Goal: Task Accomplishment & Management: Manage account settings

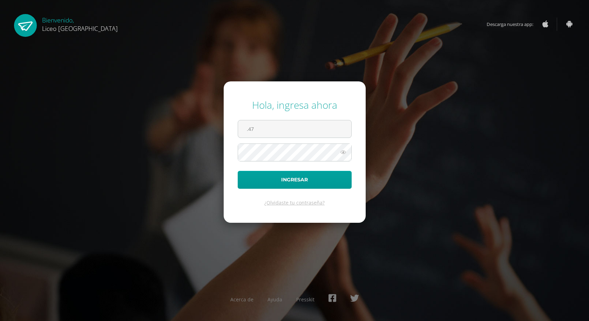
type input ".47"
click at [238, 171] on button "Ingresar" at bounding box center [295, 180] width 114 height 18
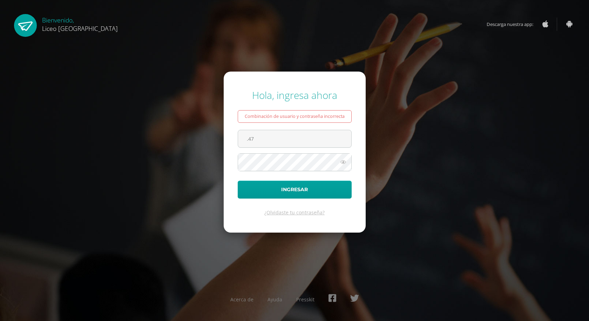
click at [238, 180] on button "Ingresar" at bounding box center [295, 189] width 114 height 18
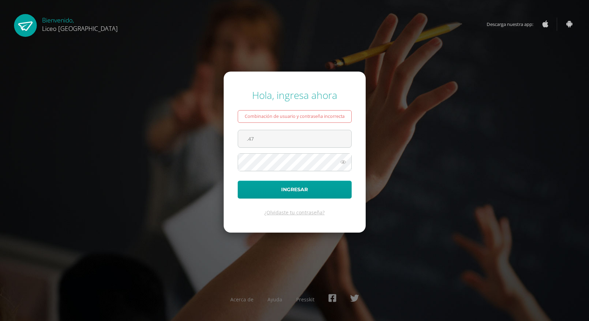
click at [238, 180] on button "Ingresar" at bounding box center [295, 189] width 114 height 18
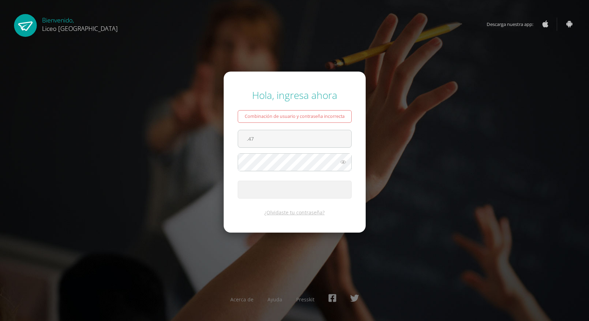
click at [238, 180] on button "Ingresar" at bounding box center [295, 189] width 114 height 18
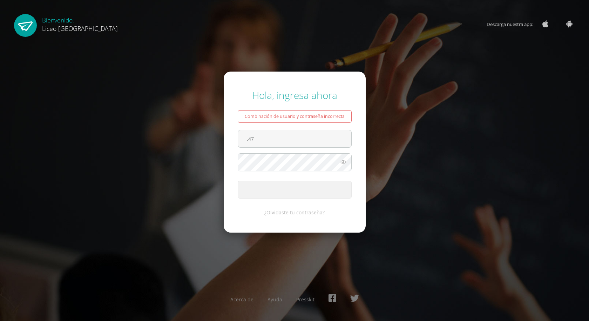
click at [238, 180] on button "Ingresar" at bounding box center [295, 189] width 114 height 18
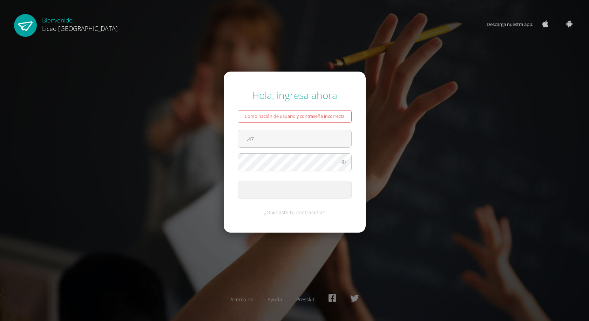
click at [238, 180] on button "Ingresar" at bounding box center [295, 189] width 114 height 18
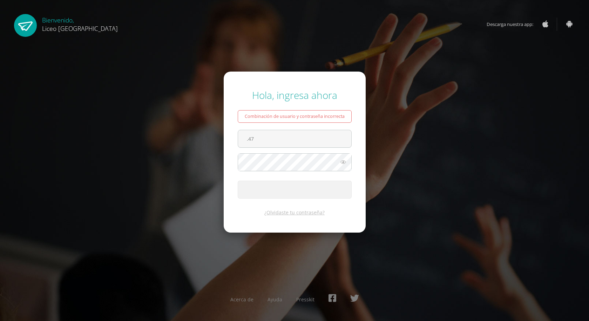
click at [238, 180] on button "Ingresar" at bounding box center [295, 189] width 114 height 18
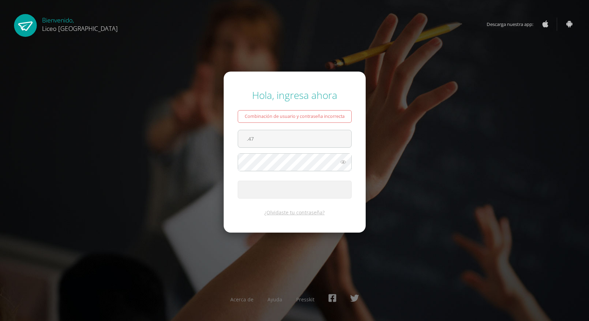
click at [238, 180] on button "Ingresar" at bounding box center [295, 189] width 114 height 18
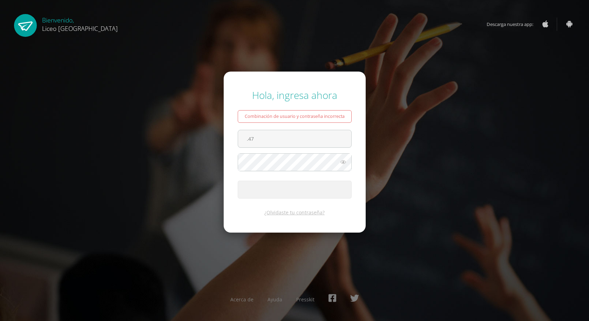
click at [238, 180] on button "Ingresar" at bounding box center [295, 189] width 114 height 18
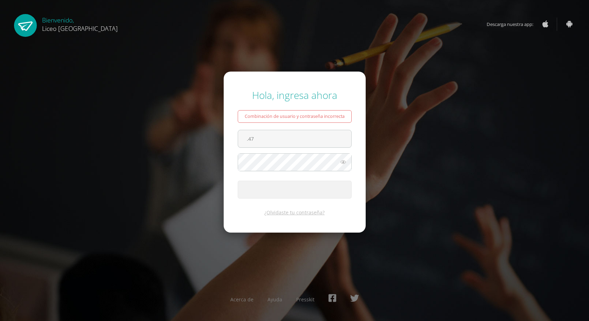
click at [238, 180] on button "Ingresar" at bounding box center [295, 189] width 114 height 18
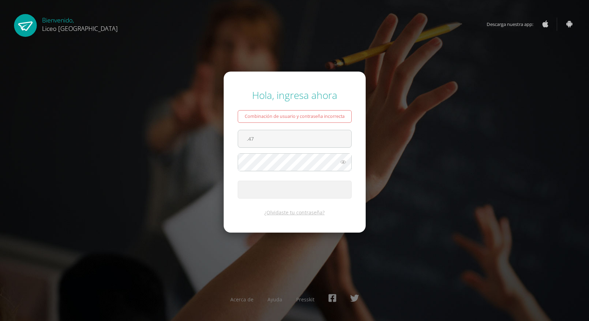
click at [238, 180] on button "Ingresar" at bounding box center [295, 189] width 114 height 18
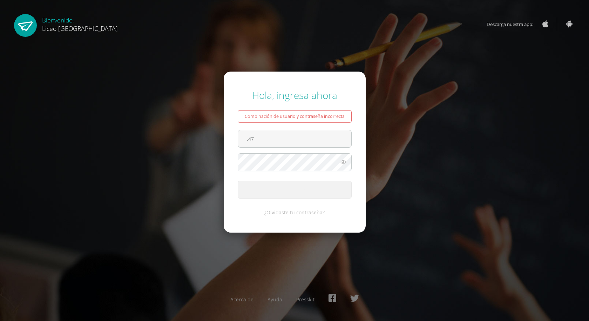
click at [238, 180] on button "Ingresar" at bounding box center [295, 189] width 114 height 18
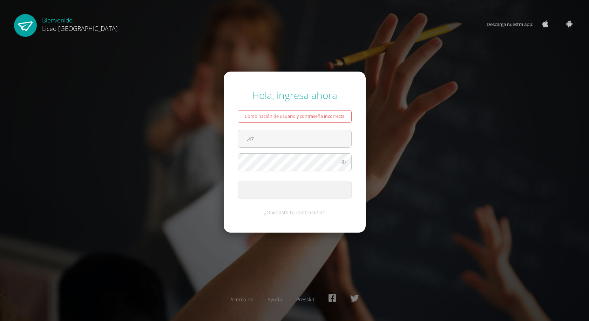
click at [238, 180] on button "Ingresar" at bounding box center [295, 189] width 114 height 18
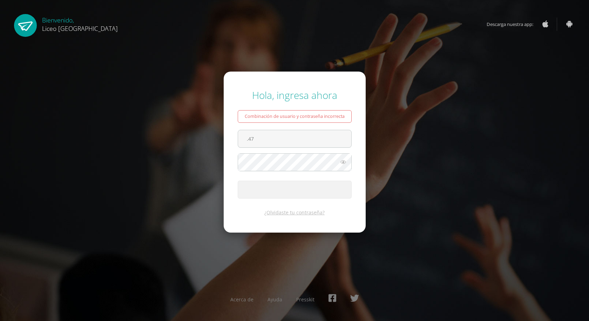
click at [238, 180] on button "Ingresar" at bounding box center [295, 189] width 114 height 18
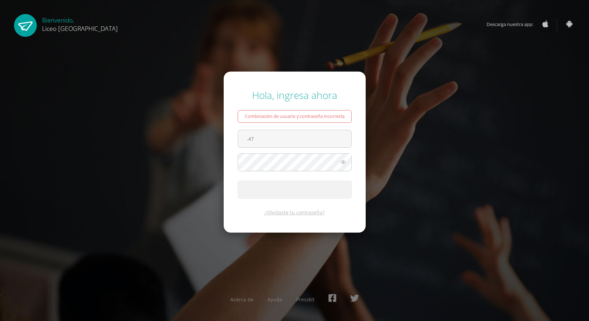
click at [238, 180] on button "Ingresar" at bounding box center [295, 189] width 114 height 18
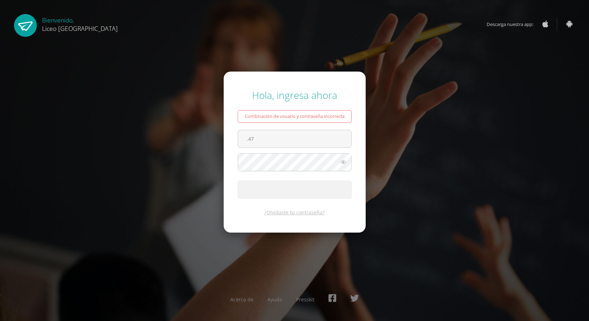
click at [238, 180] on button "Ingresar" at bounding box center [295, 189] width 114 height 18
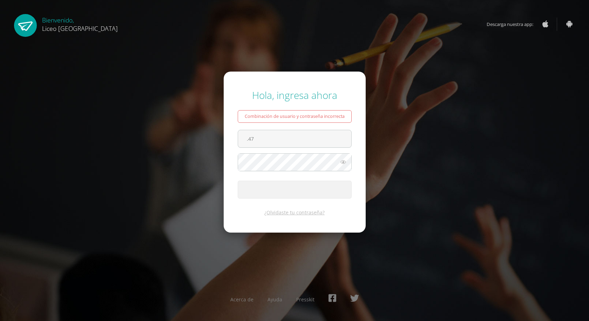
click at [238, 180] on button "Ingresar" at bounding box center [295, 189] width 114 height 18
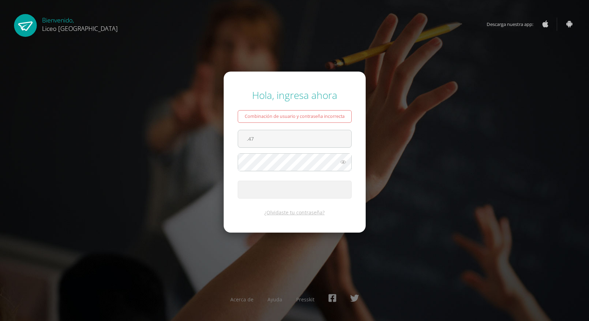
click at [238, 180] on button "Ingresar" at bounding box center [295, 189] width 114 height 18
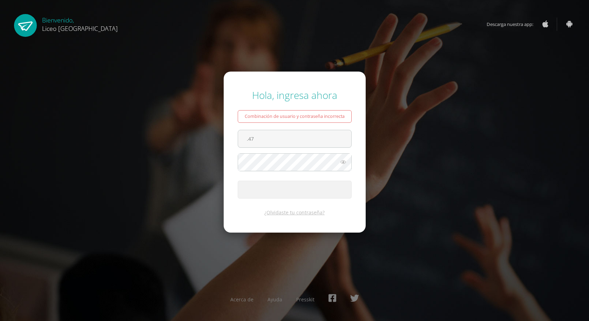
click at [238, 180] on button "Ingresar" at bounding box center [295, 189] width 114 height 18
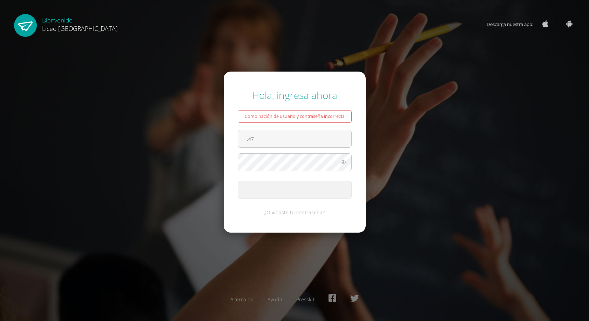
click at [238, 180] on button "Ingresar" at bounding box center [295, 189] width 114 height 18
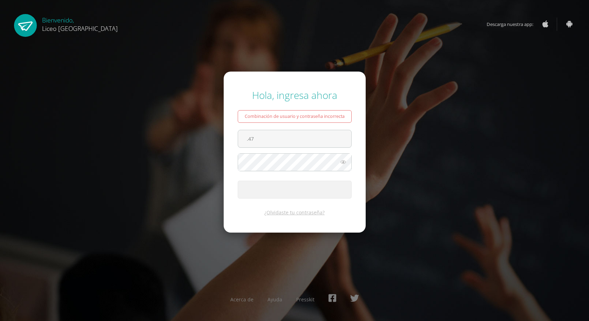
click at [238, 180] on button "Ingresar" at bounding box center [295, 189] width 114 height 18
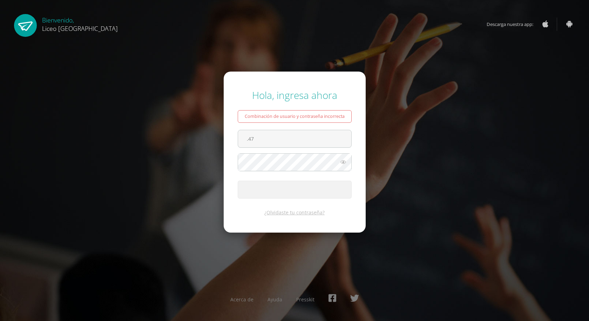
click at [238, 180] on button "Ingresar" at bounding box center [295, 189] width 114 height 18
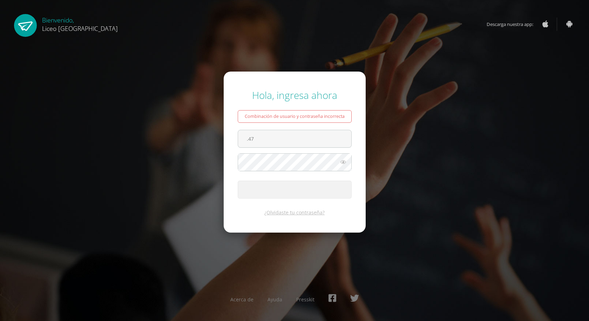
click at [238, 180] on button "Ingresar" at bounding box center [295, 189] width 114 height 18
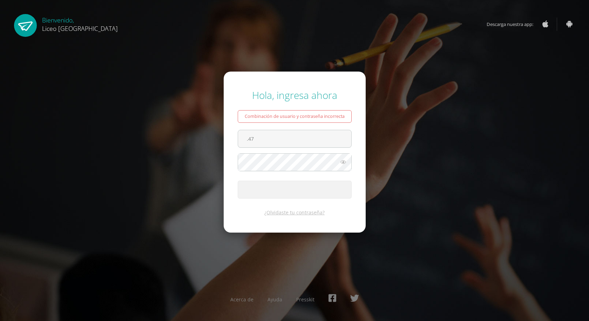
click at [238, 180] on button "Ingresar" at bounding box center [295, 189] width 114 height 18
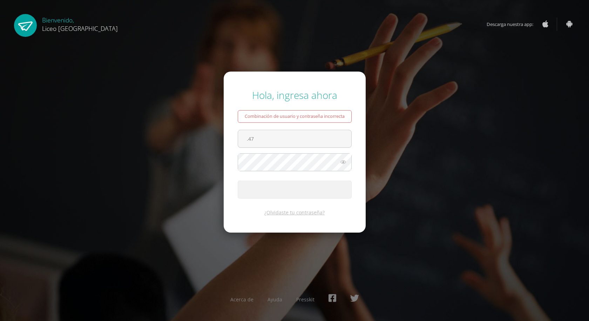
click at [238, 180] on button "Ingresar" at bounding box center [295, 189] width 114 height 18
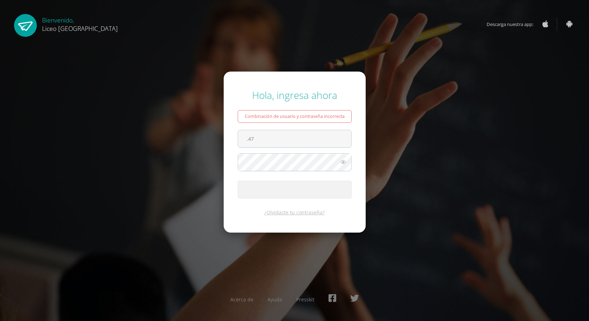
click at [238, 180] on button "Ingresar" at bounding box center [295, 189] width 114 height 18
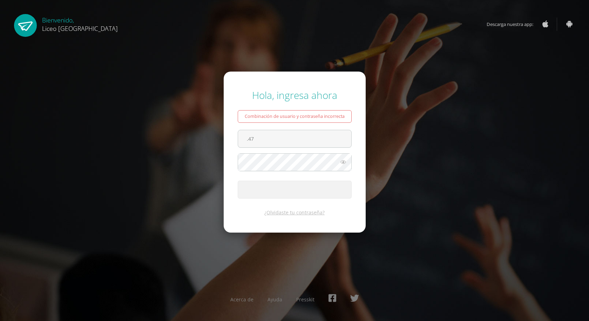
click at [238, 180] on button "Ingresar" at bounding box center [295, 189] width 114 height 18
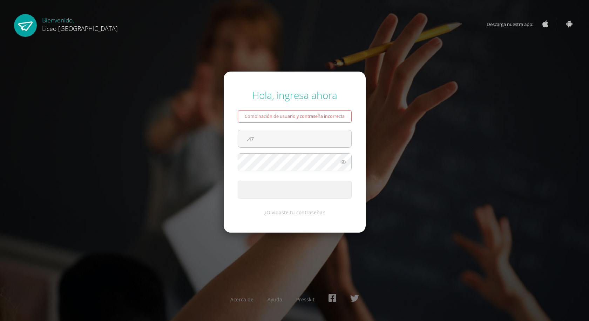
click at [238, 180] on button "Ingresar" at bounding box center [295, 189] width 114 height 18
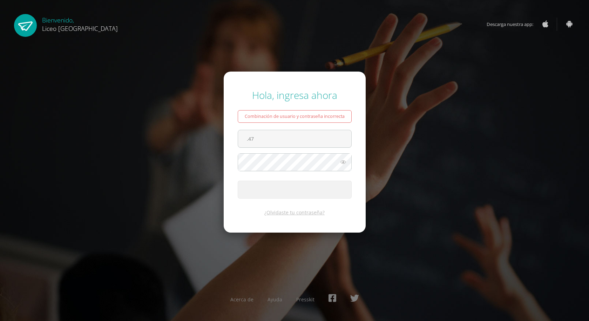
click at [238, 180] on button "Ingresar" at bounding box center [295, 189] width 114 height 18
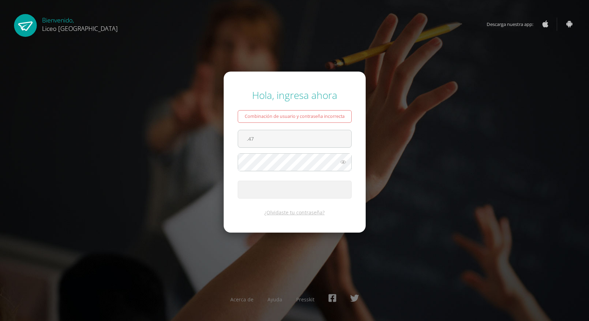
click at [238, 180] on button "Ingresar" at bounding box center [295, 189] width 114 height 18
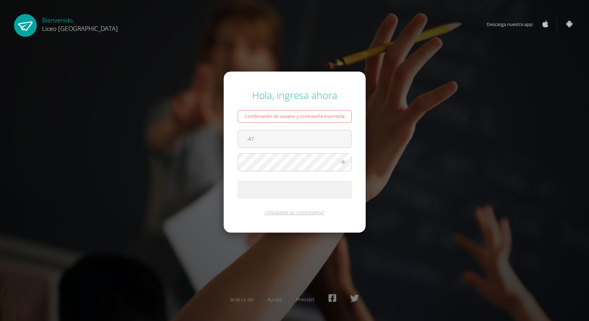
click at [238, 180] on button "Ingresar" at bounding box center [295, 189] width 114 height 18
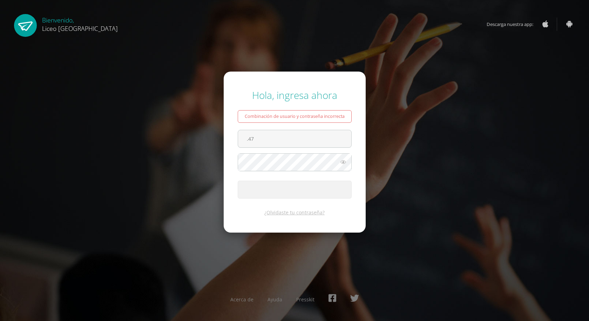
click at [238, 180] on button "Ingresar" at bounding box center [295, 189] width 114 height 18
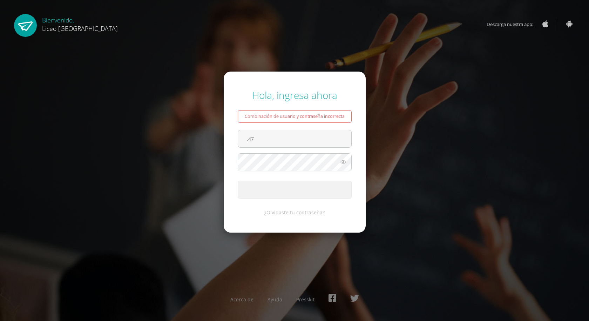
click at [238, 180] on button "Ingresar" at bounding box center [295, 189] width 114 height 18
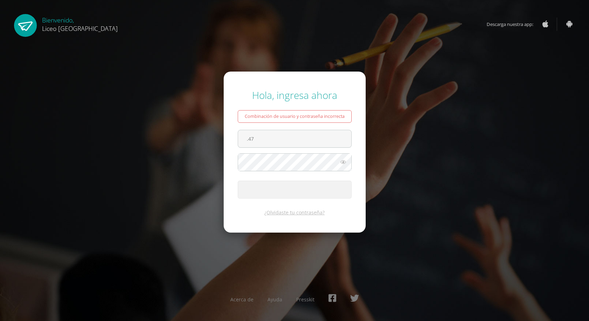
click at [238, 180] on button "Ingresar" at bounding box center [295, 189] width 114 height 18
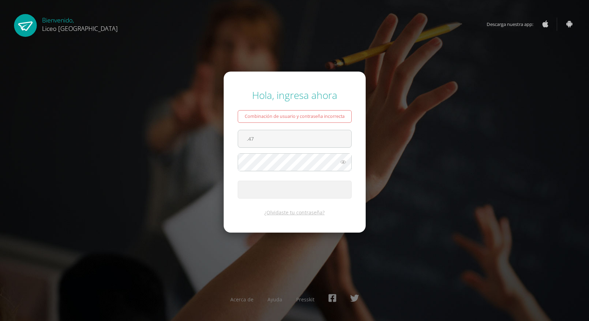
click at [238, 180] on button "Ingresar" at bounding box center [295, 189] width 114 height 18
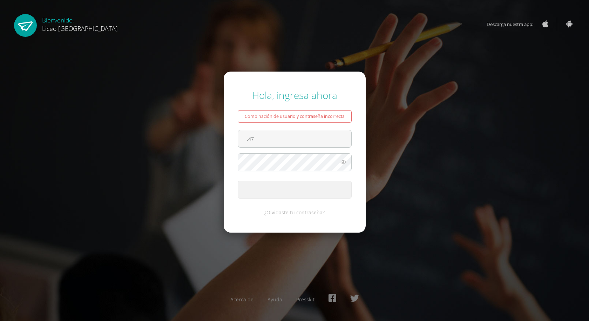
click at [238, 180] on button "Ingresar" at bounding box center [295, 189] width 114 height 18
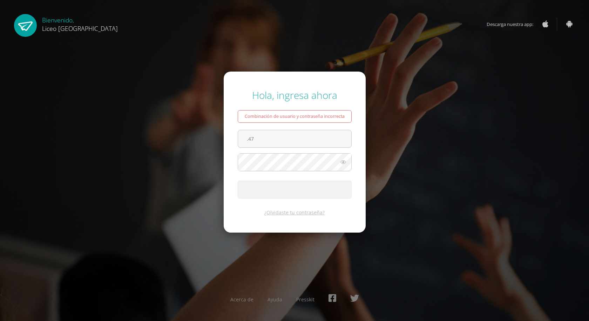
click at [238, 180] on button "Ingresar" at bounding box center [295, 189] width 114 height 18
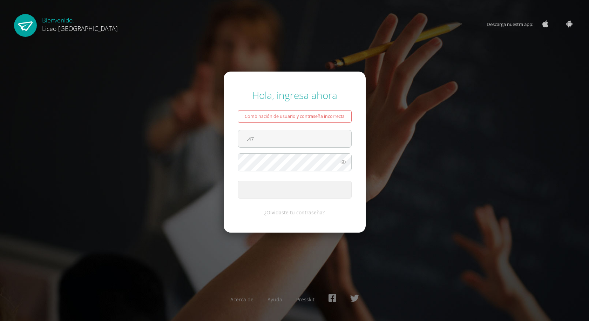
click at [238, 180] on button "Ingresar" at bounding box center [295, 189] width 114 height 18
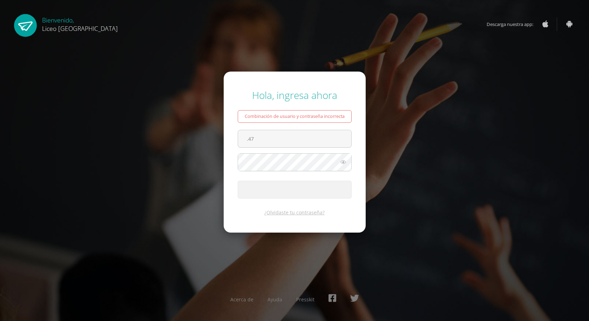
click at [238, 180] on button "Ingresar" at bounding box center [295, 189] width 114 height 18
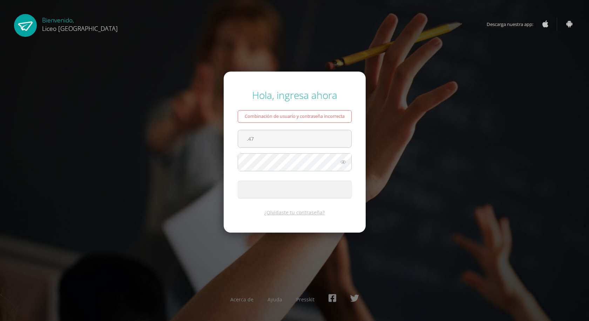
click at [238, 180] on button "Ingresar" at bounding box center [295, 189] width 114 height 18
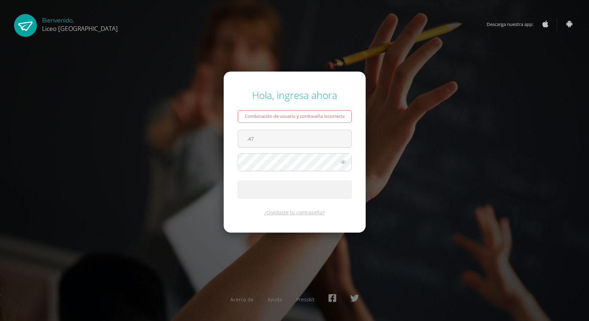
click at [238, 180] on button "Ingresar" at bounding box center [295, 189] width 114 height 18
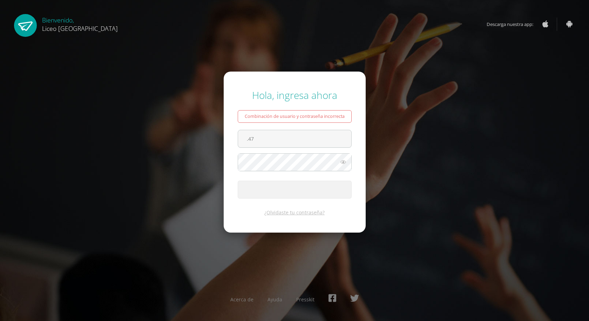
click at [238, 180] on button "Ingresar" at bounding box center [295, 189] width 114 height 18
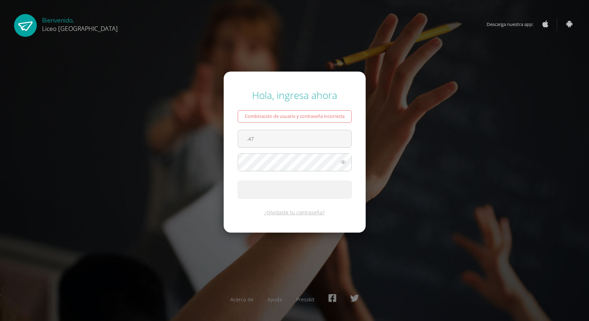
click at [238, 180] on button "Ingresar" at bounding box center [295, 189] width 114 height 18
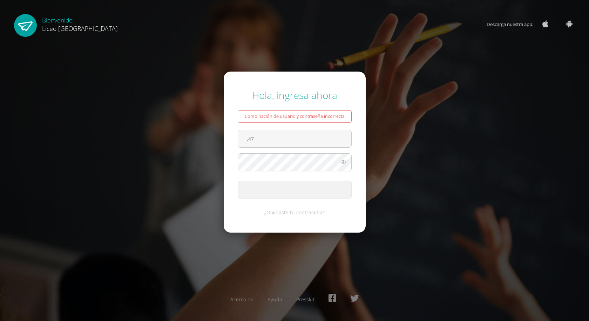
click at [238, 180] on button "Ingresar" at bounding box center [295, 189] width 114 height 18
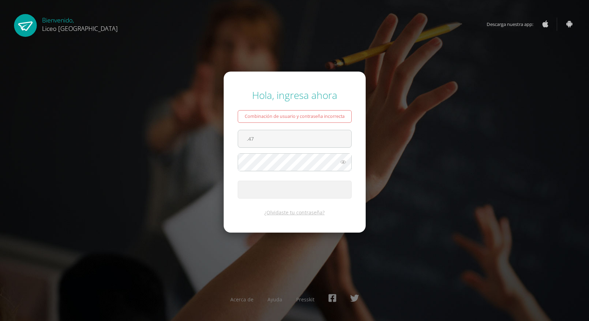
click at [238, 180] on button "Ingresar" at bounding box center [295, 189] width 114 height 18
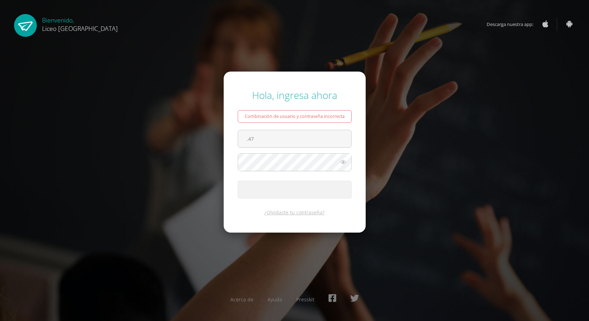
click at [238, 180] on button "Ingresar" at bounding box center [295, 189] width 114 height 18
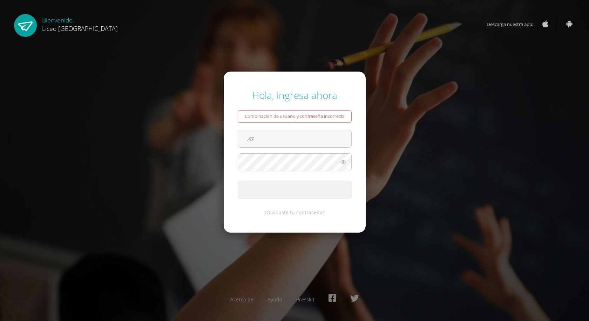
click at [238, 180] on button "Ingresar" at bounding box center [295, 189] width 114 height 18
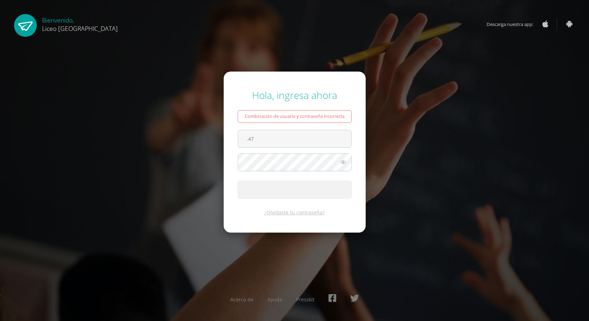
click at [238, 180] on button "Ingresar" at bounding box center [295, 189] width 114 height 18
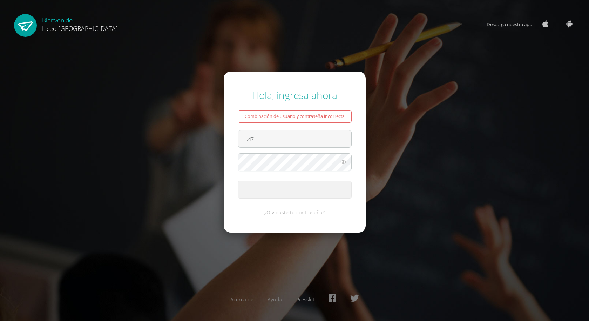
click at [238, 180] on button "Ingresar" at bounding box center [295, 189] width 114 height 18
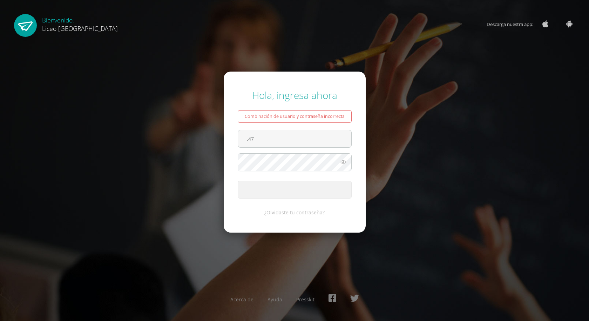
click at [238, 180] on button "Ingresar" at bounding box center [295, 189] width 114 height 18
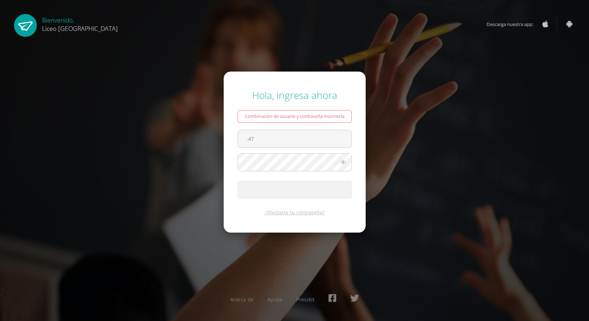
click at [238, 180] on button "Ingresar" at bounding box center [295, 189] width 114 height 18
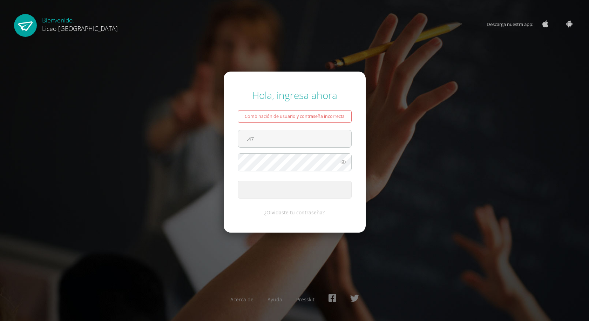
click at [238, 180] on button "Ingresar" at bounding box center [295, 189] width 114 height 18
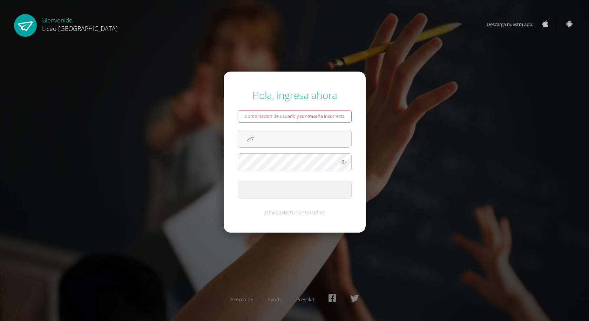
click at [238, 180] on button "Ingresar" at bounding box center [295, 189] width 114 height 18
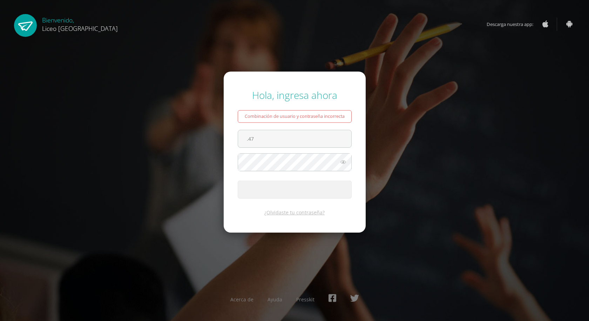
click at [238, 180] on button "Ingresar" at bounding box center [295, 189] width 114 height 18
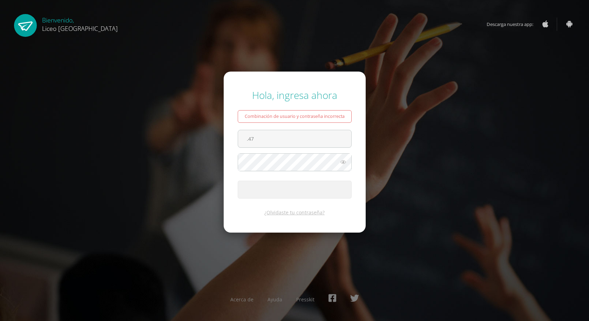
click at [238, 180] on button "Ingresar" at bounding box center [295, 189] width 114 height 18
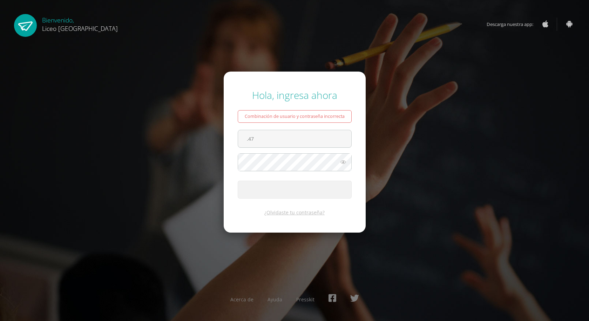
click at [238, 180] on button "Ingresar" at bounding box center [295, 189] width 114 height 18
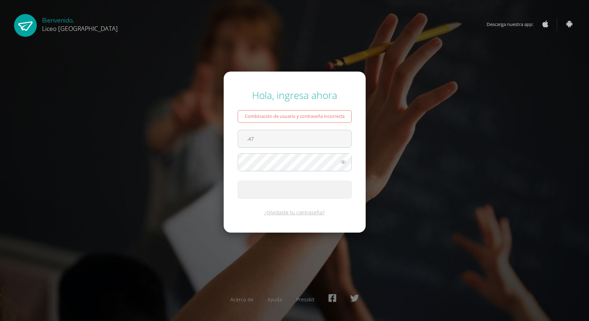
click at [238, 180] on button "Ingresar" at bounding box center [295, 189] width 114 height 18
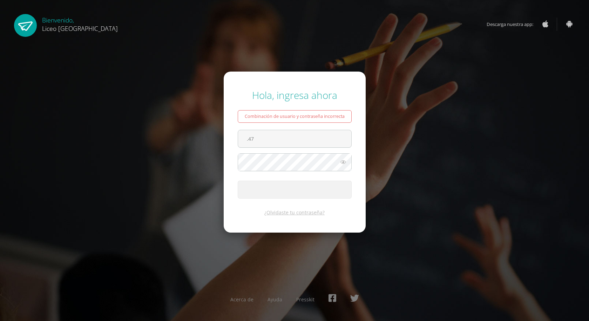
click at [238, 180] on button "Ingresar" at bounding box center [295, 189] width 114 height 18
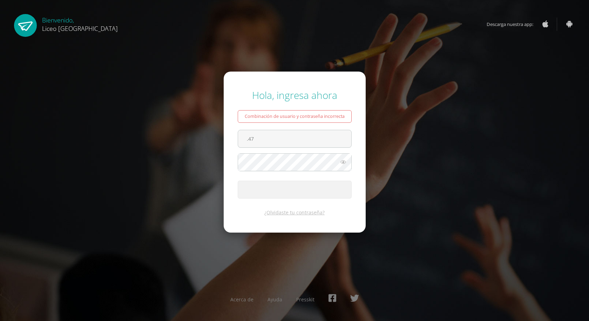
click at [238, 180] on button "Ingresar" at bounding box center [295, 189] width 114 height 18
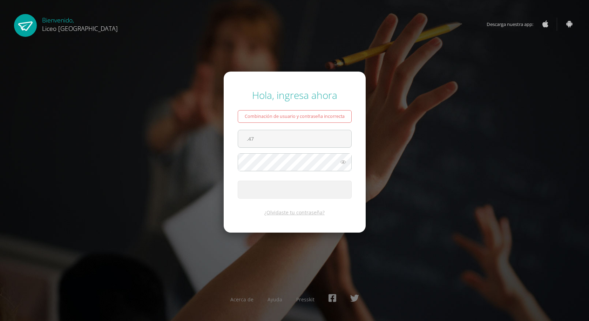
click at [238, 180] on button "Ingresar" at bounding box center [295, 189] width 114 height 18
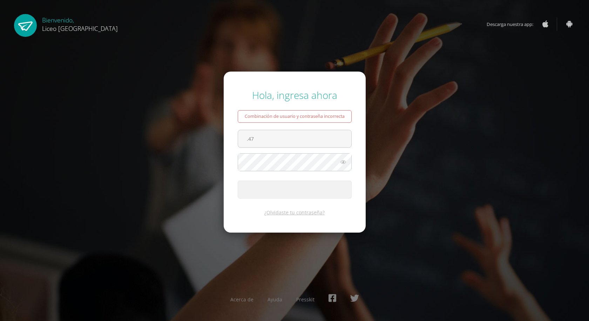
click at [238, 180] on button "Ingresar" at bounding box center [295, 189] width 114 height 18
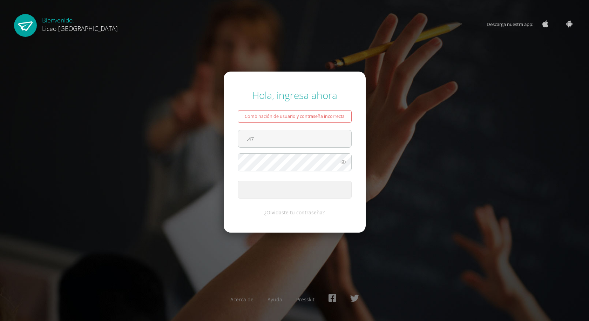
click at [238, 180] on button "Ingresar" at bounding box center [295, 189] width 114 height 18
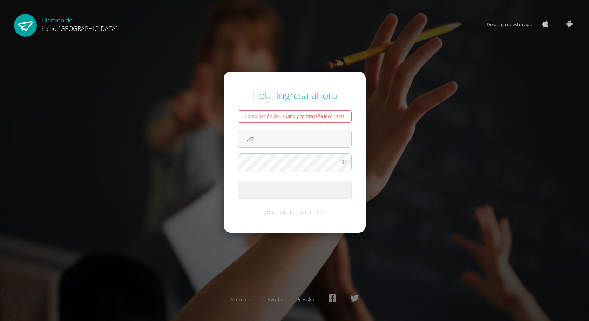
click at [238, 180] on button "Ingresar" at bounding box center [295, 189] width 114 height 18
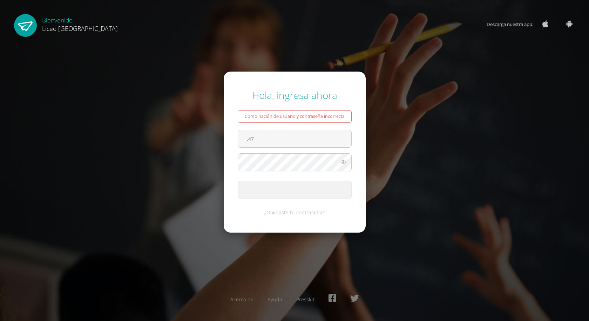
click at [238, 180] on button "Ingresar" at bounding box center [295, 189] width 114 height 18
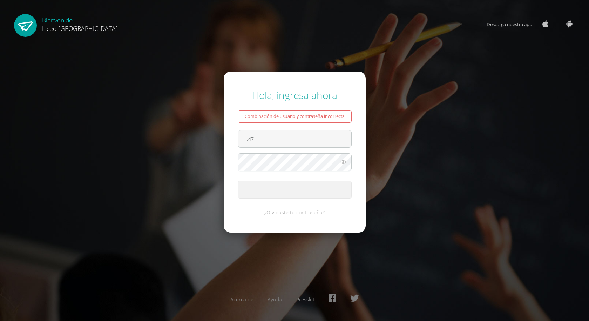
click at [238, 180] on button "Ingresar" at bounding box center [295, 189] width 114 height 18
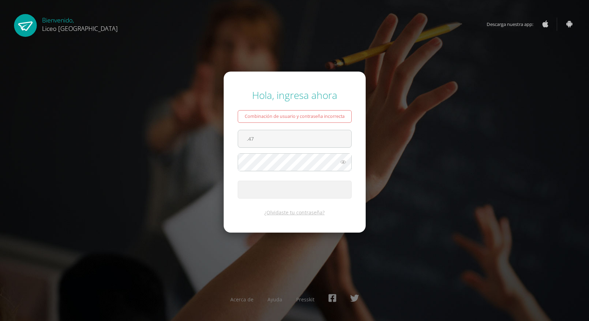
click at [238, 180] on button "Ingresar" at bounding box center [295, 189] width 114 height 18
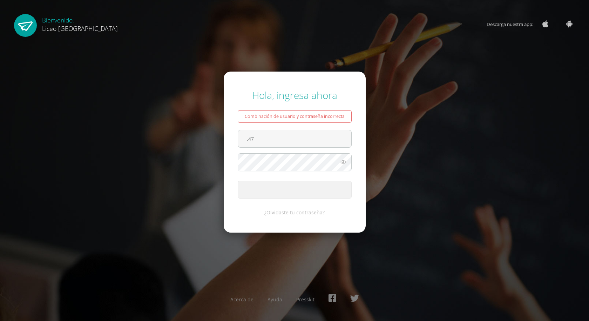
click at [238, 180] on button "Ingresar" at bounding box center [295, 189] width 114 height 18
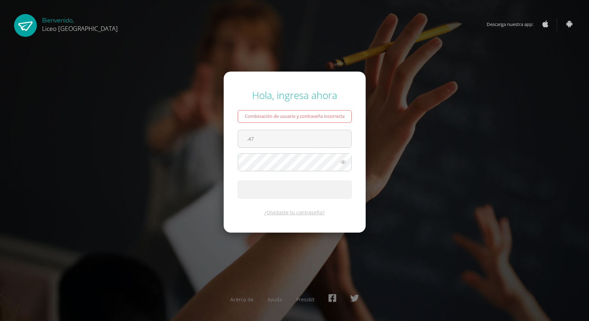
click at [238, 180] on button "Ingresar" at bounding box center [295, 189] width 114 height 18
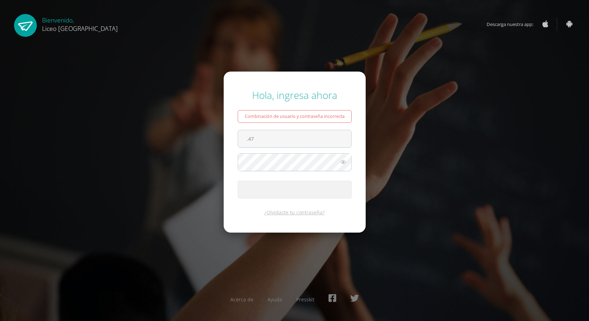
click at [238, 180] on button "Ingresar" at bounding box center [295, 189] width 114 height 18
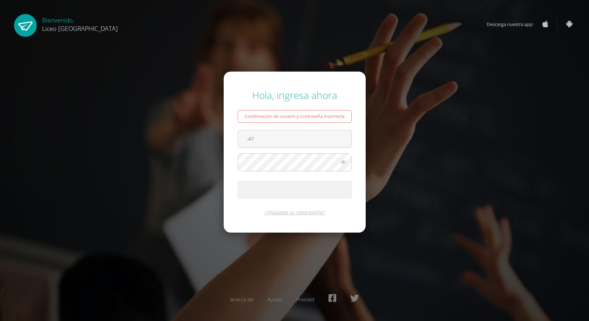
click at [238, 180] on button "Ingresar" at bounding box center [295, 189] width 114 height 18
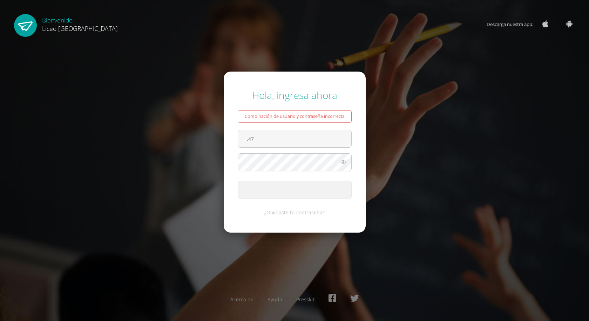
click at [238, 180] on button "Ingresar" at bounding box center [295, 189] width 114 height 18
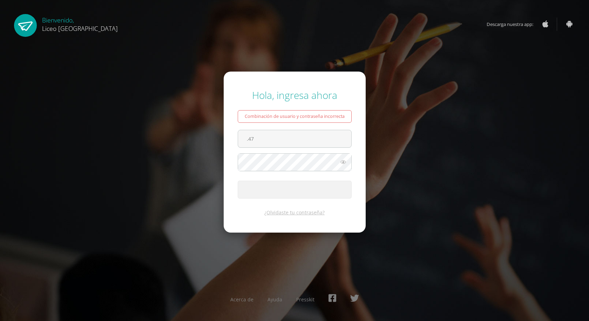
click at [238, 180] on button "Ingresar" at bounding box center [295, 189] width 114 height 18
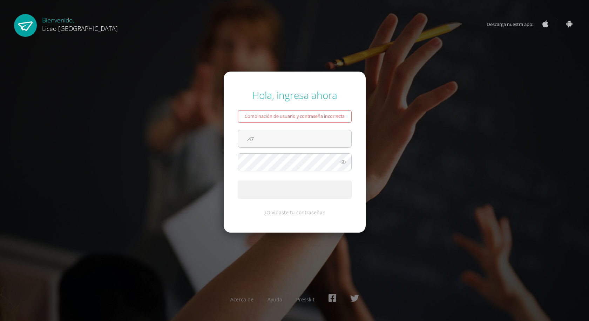
click at [238, 180] on button "Ingresar" at bounding box center [295, 189] width 114 height 18
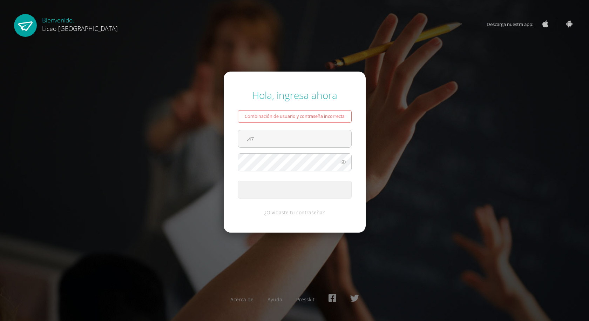
click at [238, 180] on button "Ingresar" at bounding box center [295, 189] width 114 height 18
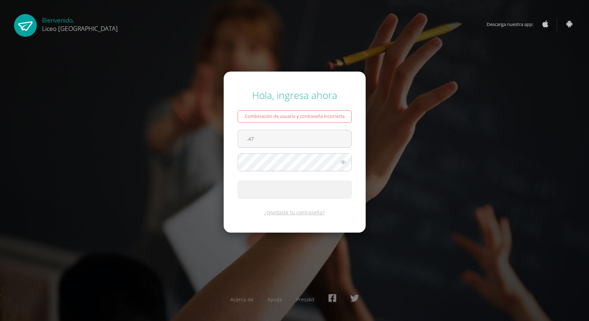
click at [238, 180] on button "Ingresar" at bounding box center [295, 189] width 114 height 18
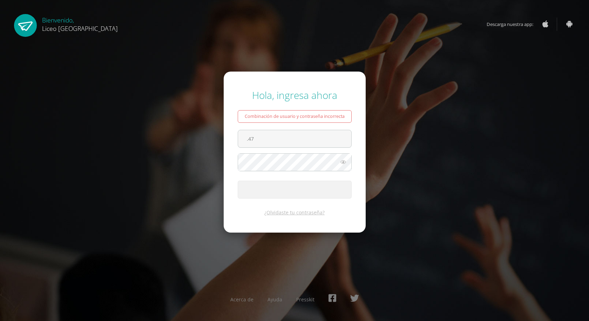
click at [238, 180] on button "Ingresar" at bounding box center [295, 189] width 114 height 18
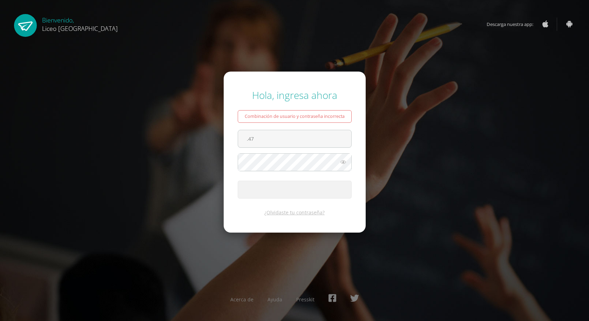
click at [238, 180] on button "Ingresar" at bounding box center [295, 189] width 114 height 18
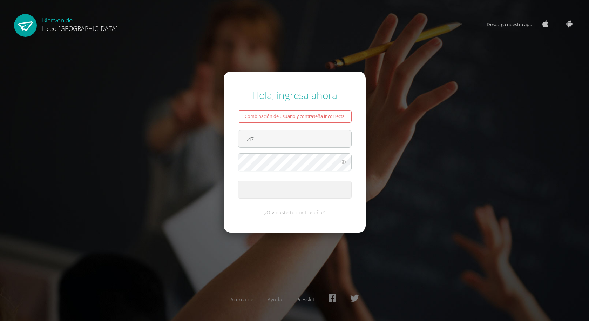
click at [238, 180] on button "Ingresar" at bounding box center [295, 189] width 114 height 18
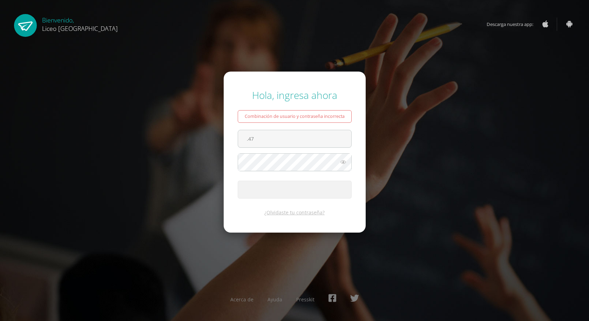
click at [238, 180] on button "Ingresar" at bounding box center [295, 189] width 114 height 18
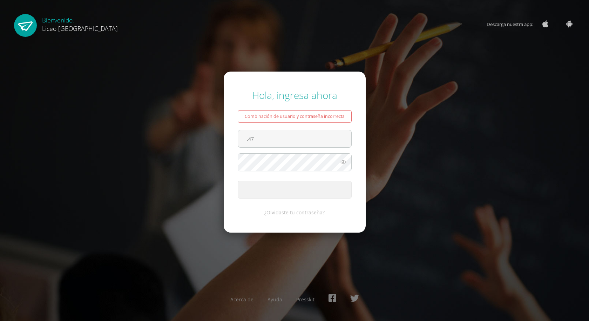
click at [238, 180] on button "Ingresar" at bounding box center [295, 189] width 114 height 18
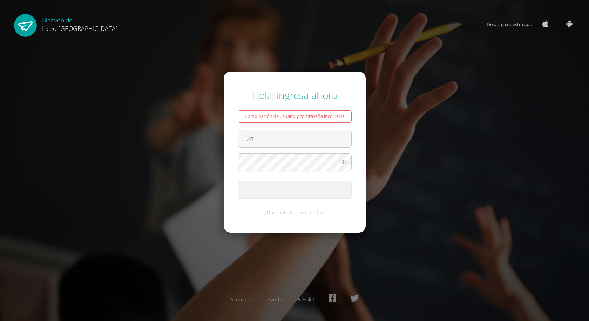
click at [238, 180] on button "Ingresar" at bounding box center [295, 189] width 114 height 18
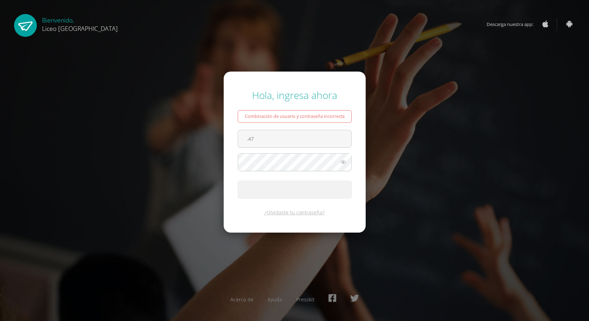
click at [238, 180] on button "Ingresar" at bounding box center [295, 189] width 114 height 18
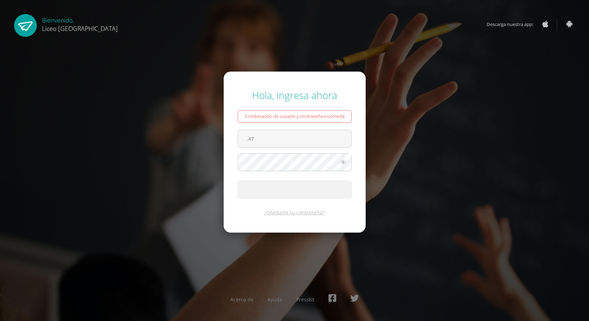
click at [238, 180] on button "Ingresar" at bounding box center [295, 189] width 114 height 18
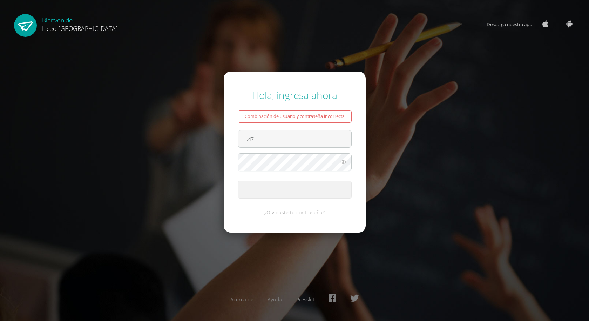
click at [238, 180] on button "Ingresar" at bounding box center [295, 189] width 114 height 18
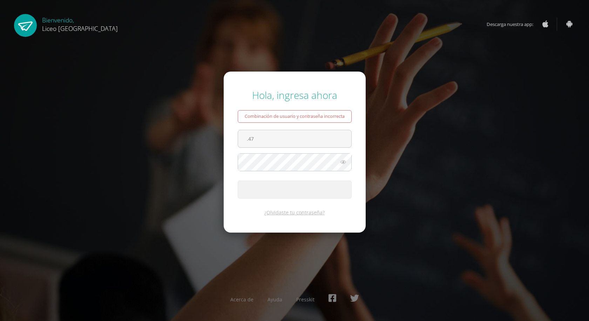
click at [238, 180] on button "Ingresar" at bounding box center [295, 189] width 114 height 18
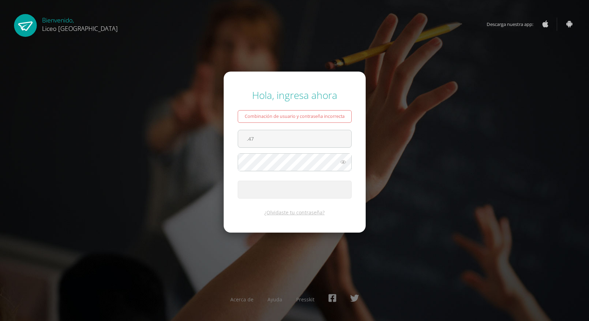
click at [238, 180] on button "Ingresar" at bounding box center [295, 189] width 114 height 18
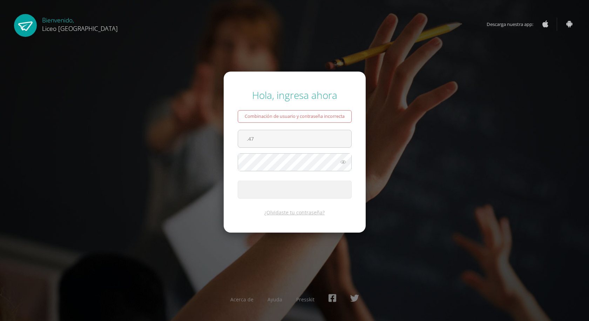
click at [238, 180] on button "Ingresar" at bounding box center [295, 189] width 114 height 18
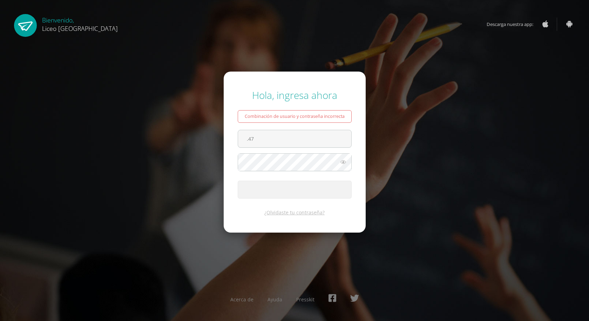
click at [238, 180] on button "Ingresar" at bounding box center [295, 189] width 114 height 18
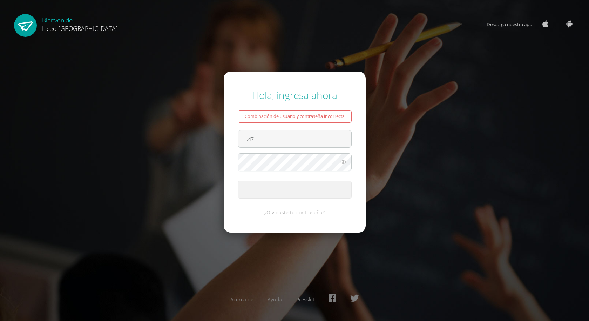
click at [238, 180] on button "Ingresar" at bounding box center [295, 189] width 114 height 18
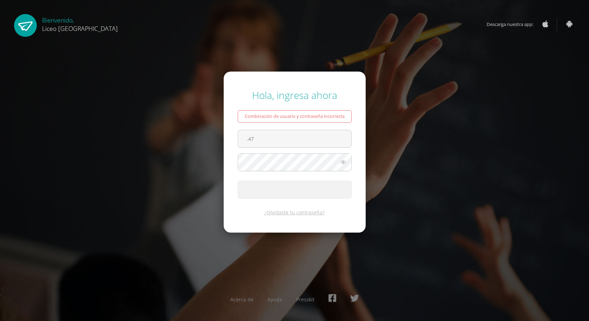
click at [238, 180] on button "Ingresar" at bounding box center [295, 189] width 114 height 18
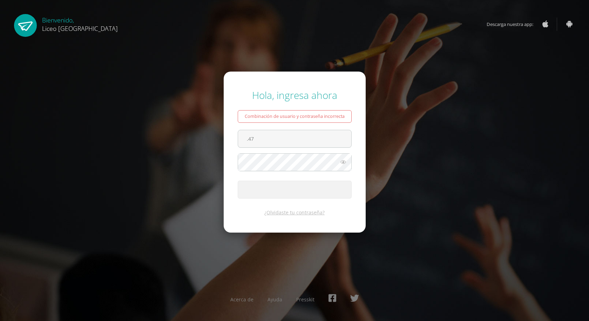
click at [238, 180] on button "Ingresar" at bounding box center [295, 189] width 114 height 18
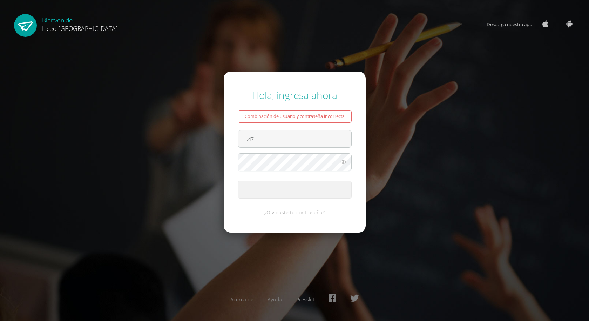
click at [238, 180] on button "Ingresar" at bounding box center [295, 189] width 114 height 18
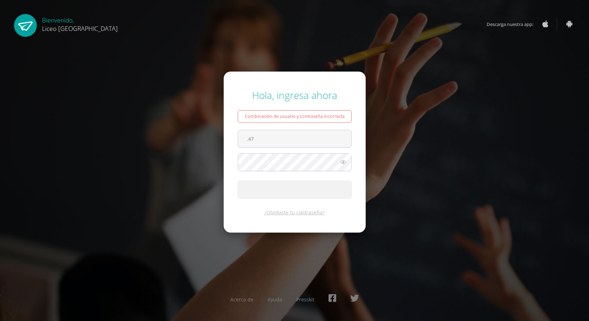
click at [238, 180] on button "Ingresar" at bounding box center [295, 189] width 114 height 18
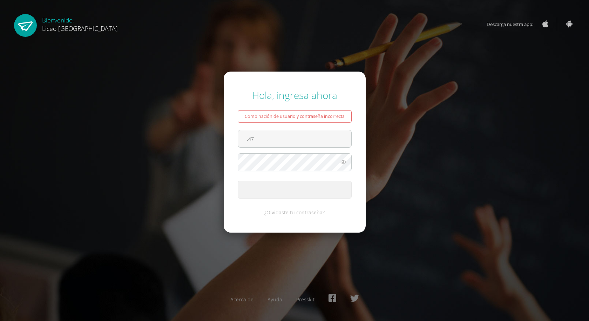
click at [238, 180] on button "Ingresar" at bounding box center [295, 189] width 114 height 18
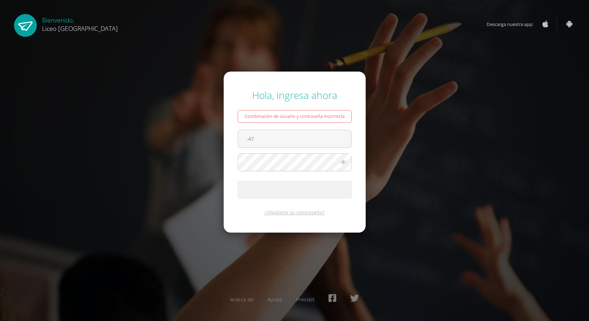
click at [238, 180] on button "Ingresar" at bounding box center [295, 189] width 114 height 18
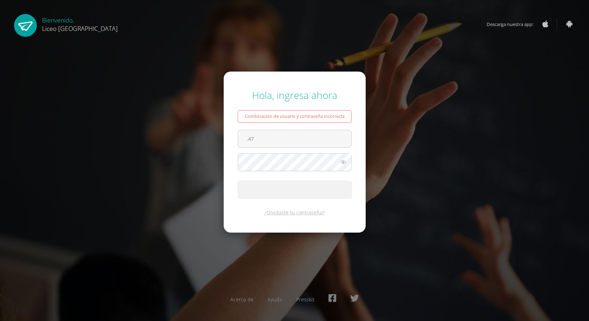
click at [238, 180] on button "Ingresar" at bounding box center [295, 189] width 114 height 18
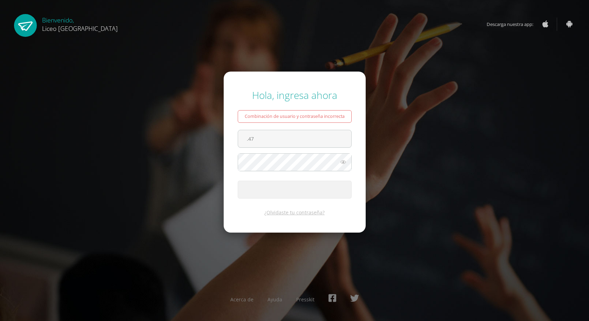
click at [238, 180] on button "Ingresar" at bounding box center [295, 189] width 114 height 18
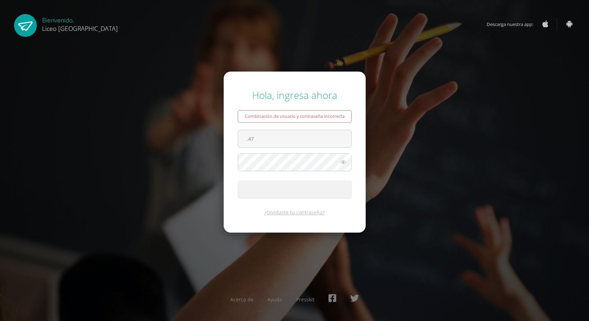
click at [238, 180] on button "Ingresar" at bounding box center [295, 189] width 114 height 18
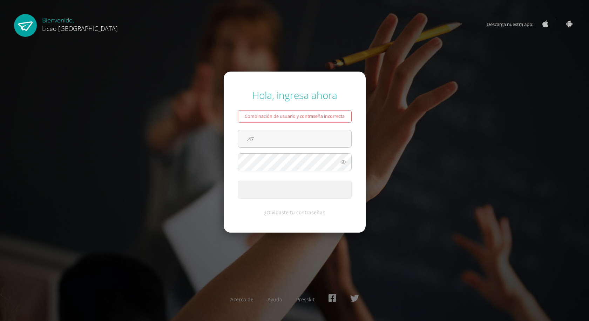
click at [238, 180] on button "Ingresar" at bounding box center [295, 189] width 114 height 18
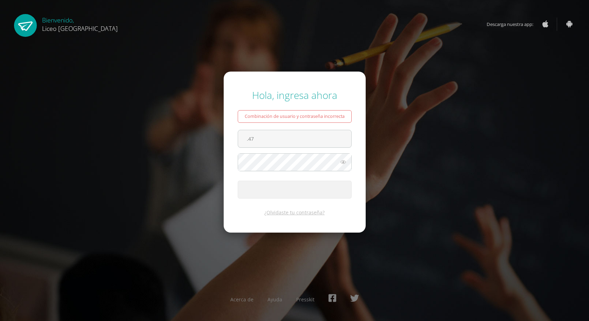
click at [238, 180] on button "Ingresar" at bounding box center [295, 189] width 114 height 18
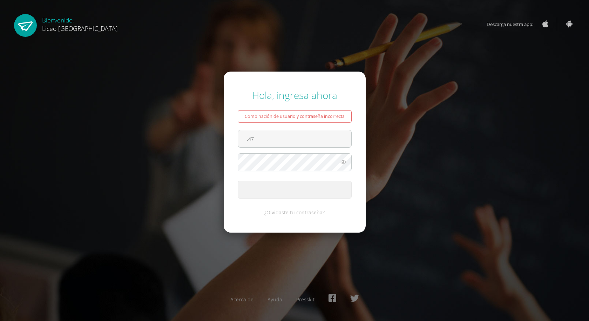
click at [238, 180] on button "Ingresar" at bounding box center [295, 189] width 114 height 18
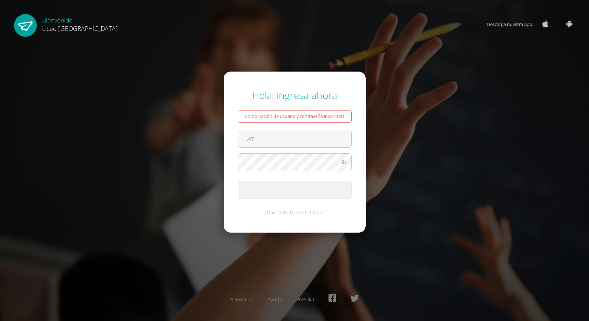
click at [238, 180] on button "Ingresar" at bounding box center [295, 189] width 114 height 18
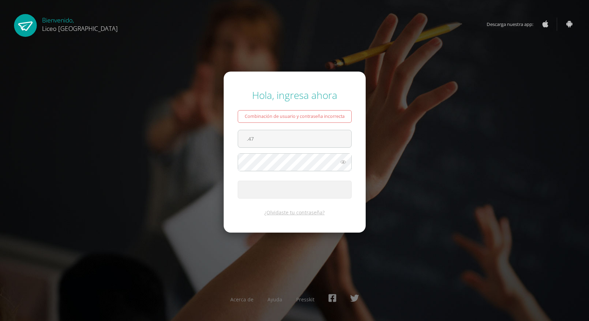
click at [238, 180] on button "Ingresar" at bounding box center [295, 189] width 114 height 18
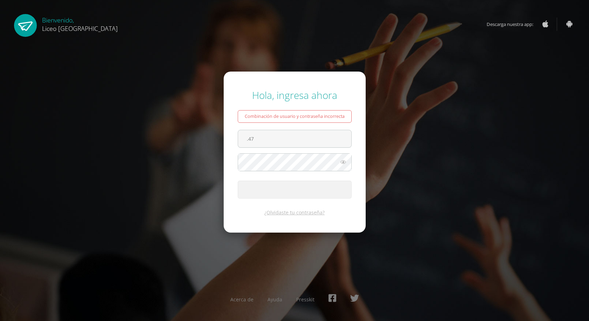
click at [238, 180] on button "Ingresar" at bounding box center [295, 189] width 114 height 18
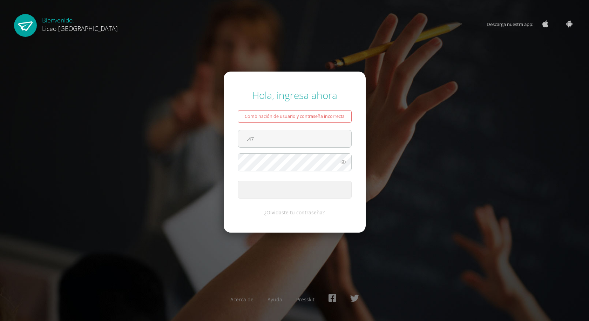
click at [238, 180] on button "Ingresar" at bounding box center [295, 189] width 114 height 18
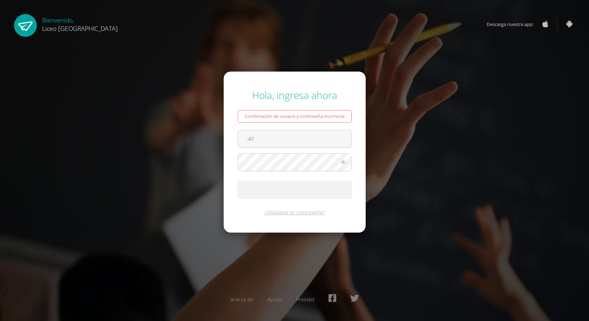
click at [238, 180] on button "Ingresar" at bounding box center [295, 189] width 114 height 18
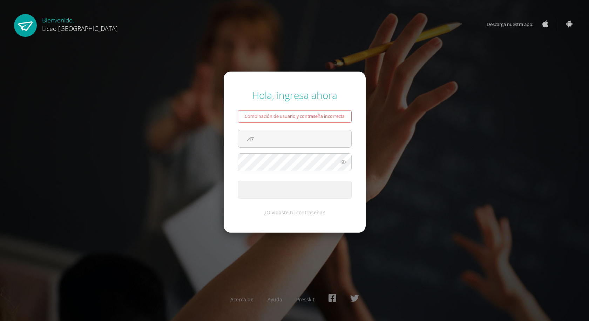
click at [238, 180] on button "Ingresar" at bounding box center [295, 189] width 114 height 18
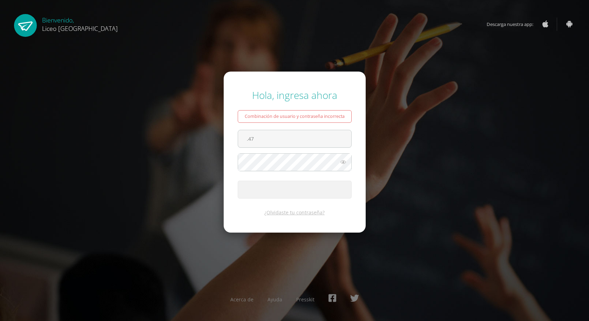
click at [238, 180] on button "Ingresar" at bounding box center [295, 189] width 114 height 18
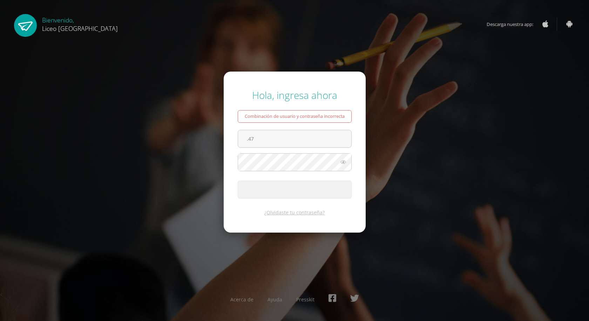
click at [238, 180] on button "Ingresar" at bounding box center [295, 189] width 114 height 18
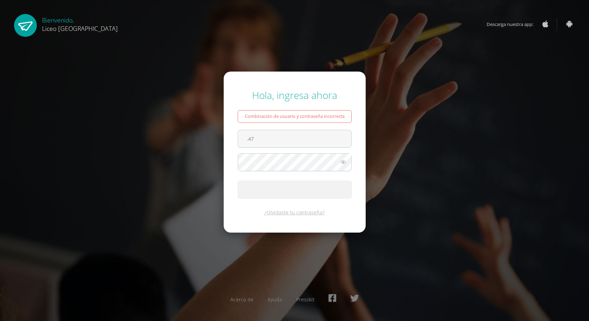
click at [238, 180] on button "Ingresar" at bounding box center [295, 189] width 114 height 18
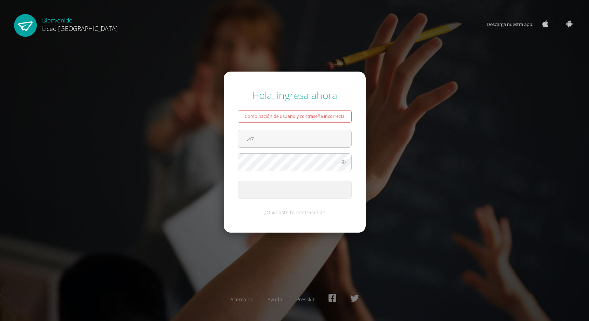
click at [238, 180] on button "Ingresar" at bounding box center [295, 189] width 114 height 18
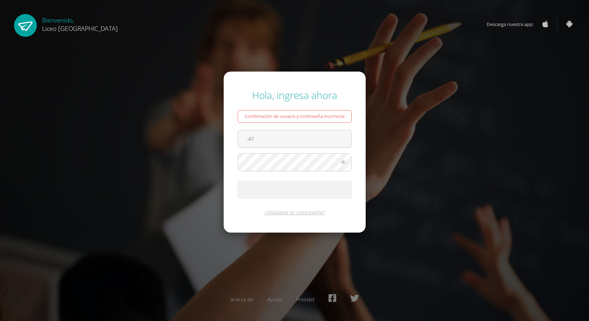
click at [238, 180] on button "Ingresar" at bounding box center [295, 189] width 114 height 18
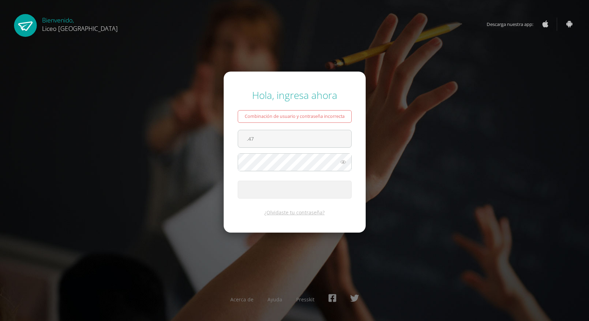
click at [238, 180] on button "Ingresar" at bounding box center [295, 189] width 114 height 18
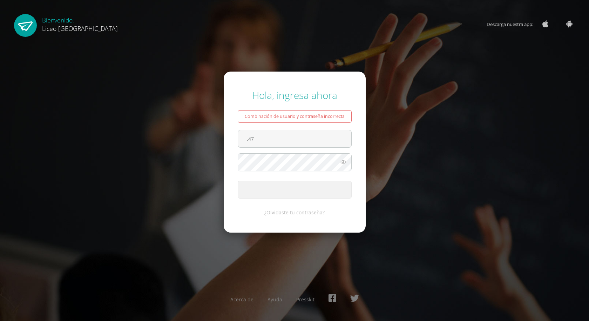
click at [238, 180] on button "Ingresar" at bounding box center [295, 189] width 114 height 18
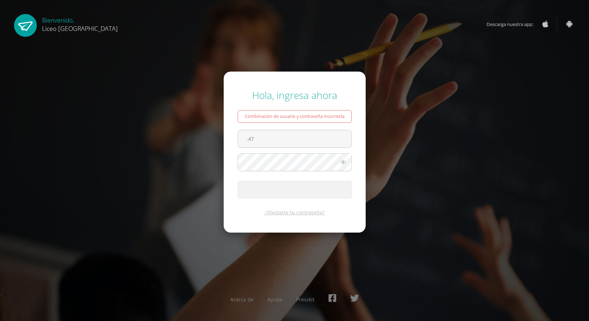
click at [238, 180] on button "Ingresar" at bounding box center [295, 189] width 114 height 18
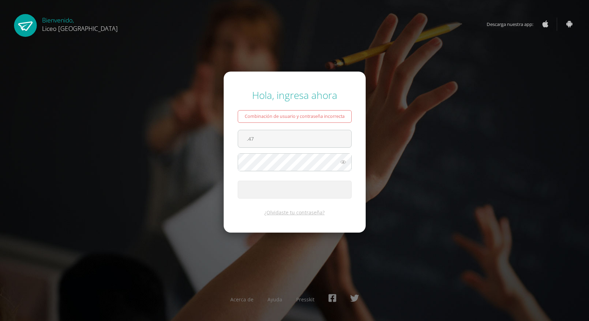
click at [238, 180] on button "Ingresar" at bounding box center [295, 189] width 114 height 18
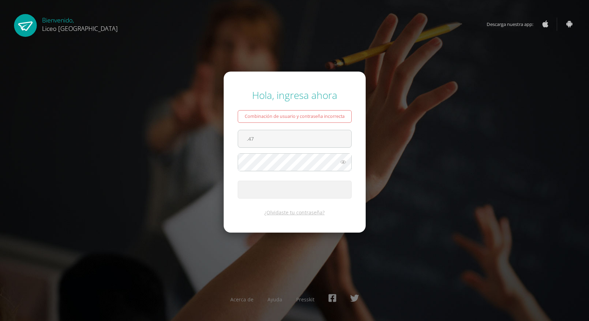
click at [238, 180] on button "Ingresar" at bounding box center [295, 189] width 114 height 18
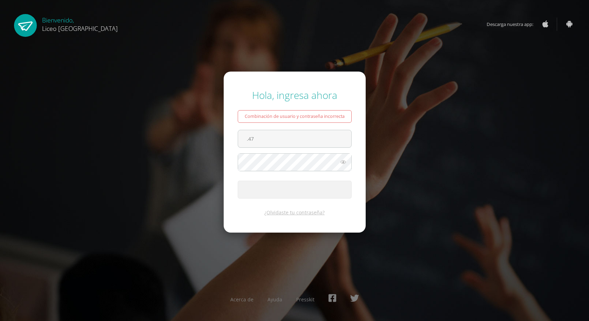
click at [238, 180] on button "Ingresar" at bounding box center [295, 189] width 114 height 18
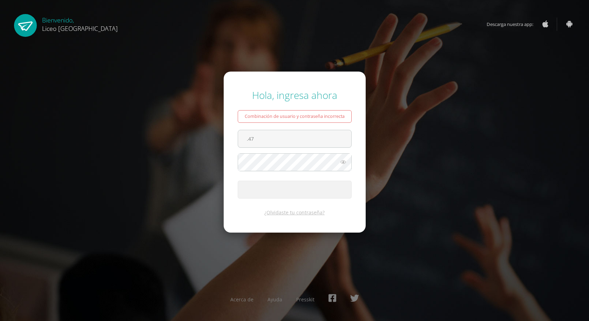
click at [238, 180] on button "Ingresar" at bounding box center [295, 189] width 114 height 18
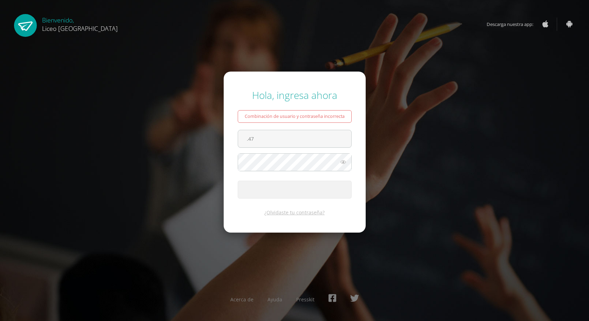
click at [238, 180] on button "Ingresar" at bounding box center [295, 189] width 114 height 18
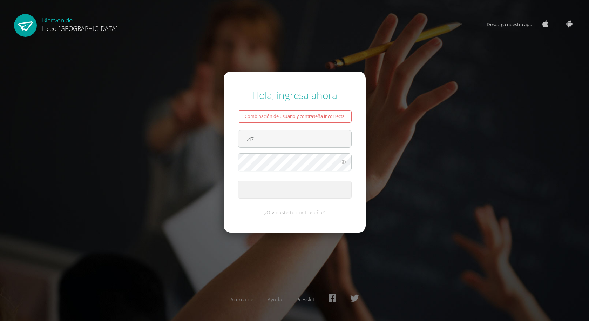
click at [238, 180] on button "Ingresar" at bounding box center [295, 189] width 114 height 18
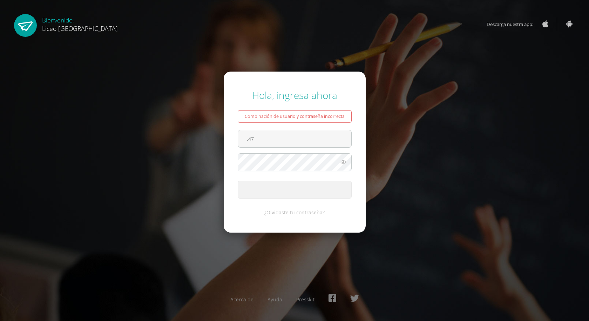
click at [238, 180] on button "Ingresar" at bounding box center [295, 189] width 114 height 18
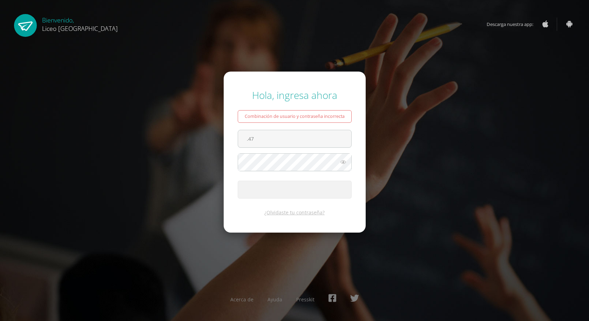
click at [238, 180] on button "Ingresar" at bounding box center [295, 189] width 114 height 18
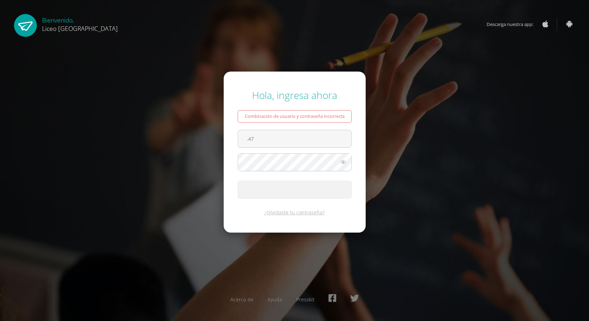
click at [238, 180] on button "Ingresar" at bounding box center [295, 189] width 114 height 18
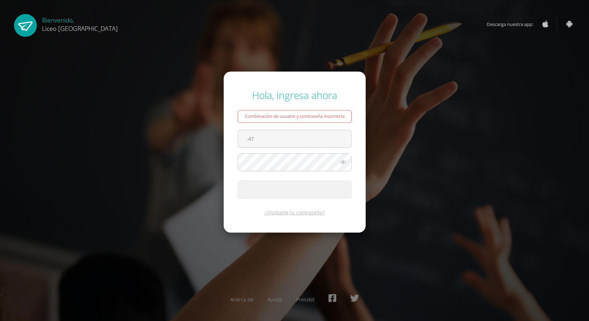
click at [238, 180] on button "Ingresar" at bounding box center [295, 189] width 114 height 18
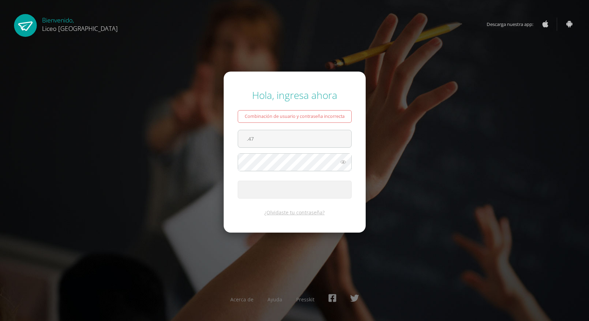
click at [238, 180] on button "Ingresar" at bounding box center [295, 189] width 114 height 18
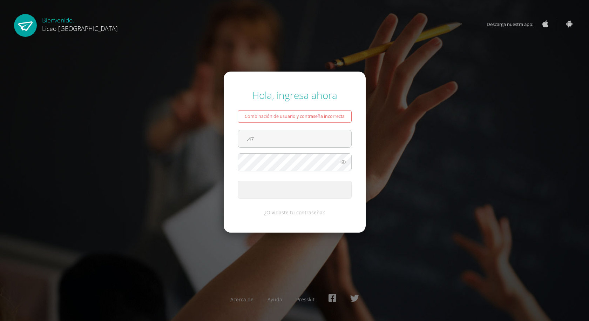
click at [238, 180] on button "Ingresar" at bounding box center [295, 189] width 114 height 18
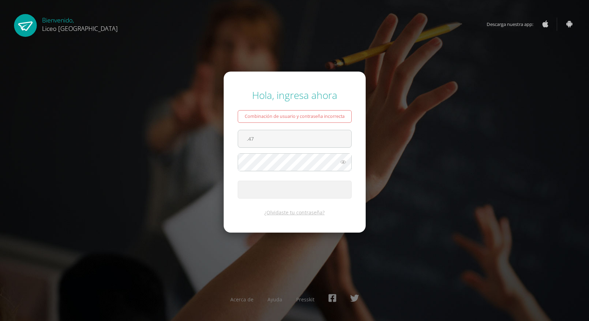
click at [238, 180] on button "Ingresar" at bounding box center [295, 189] width 114 height 18
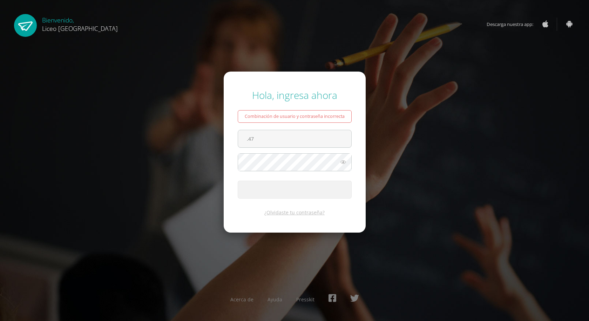
click at [238, 180] on button "Ingresar" at bounding box center [295, 189] width 114 height 18
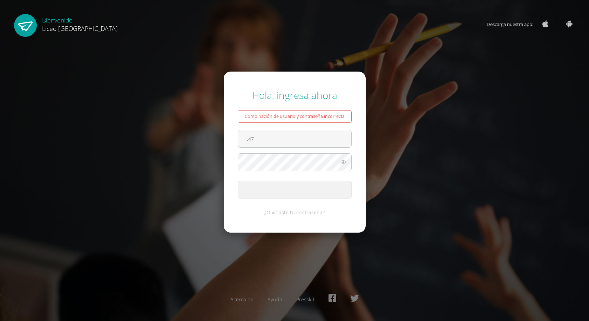
click at [238, 180] on button "Ingresar" at bounding box center [295, 189] width 114 height 18
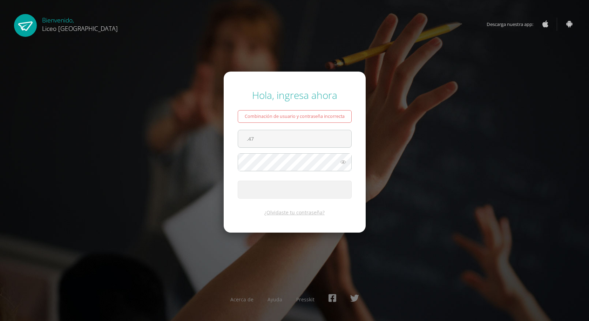
click at [238, 180] on button "Ingresar" at bounding box center [295, 189] width 114 height 18
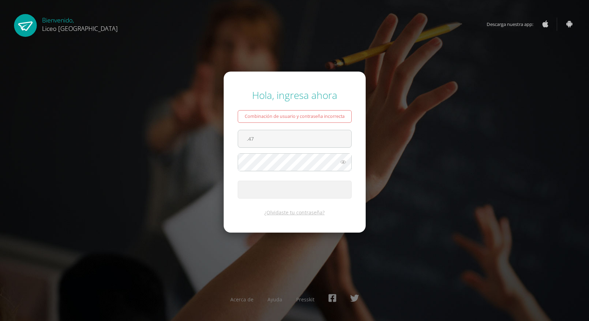
click at [238, 180] on button "Ingresar" at bounding box center [295, 189] width 114 height 18
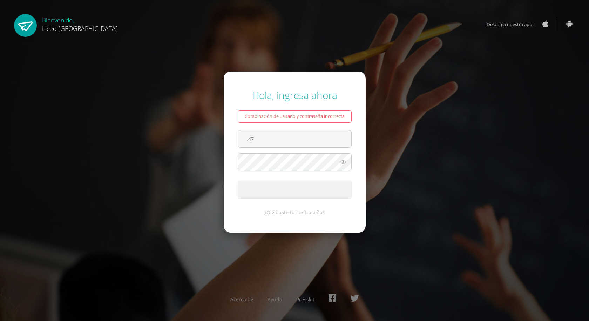
click at [238, 180] on button "Ingresar" at bounding box center [295, 189] width 114 height 18
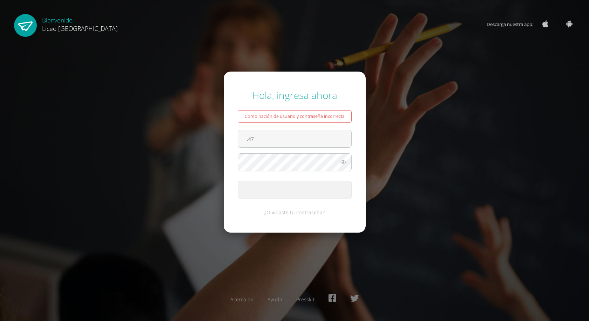
click at [238, 180] on button "Ingresar" at bounding box center [295, 189] width 114 height 18
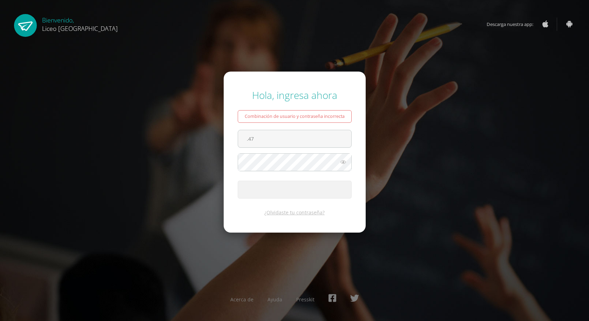
click at [238, 180] on button "Ingresar" at bounding box center [295, 189] width 114 height 18
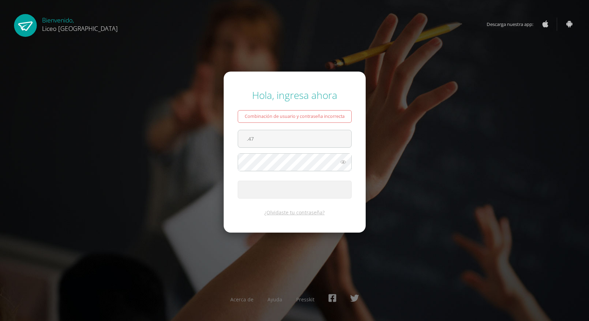
click at [238, 180] on button "Ingresar" at bounding box center [295, 189] width 114 height 18
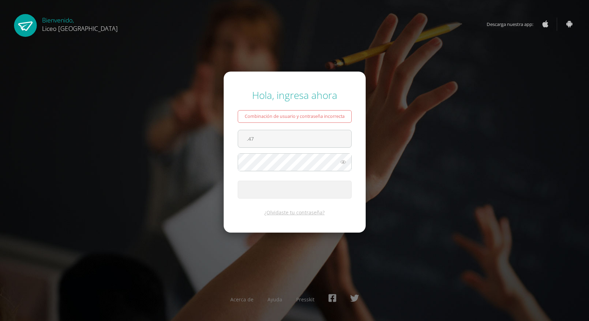
click at [238, 180] on button "Ingresar" at bounding box center [295, 189] width 114 height 18
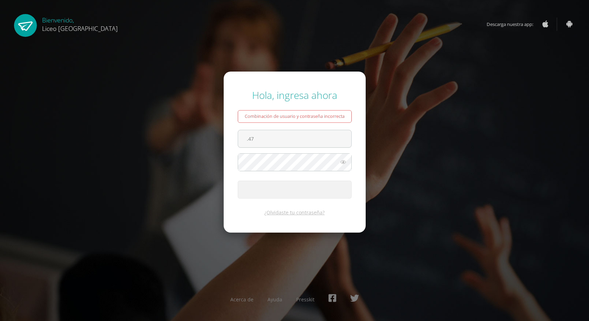
click at [238, 180] on button "Ingresar" at bounding box center [295, 189] width 114 height 18
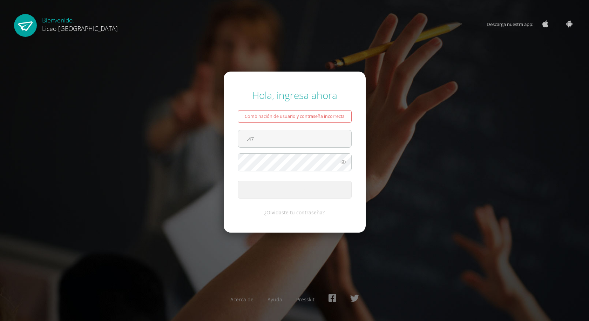
click at [238, 180] on button "Ingresar" at bounding box center [295, 189] width 114 height 18
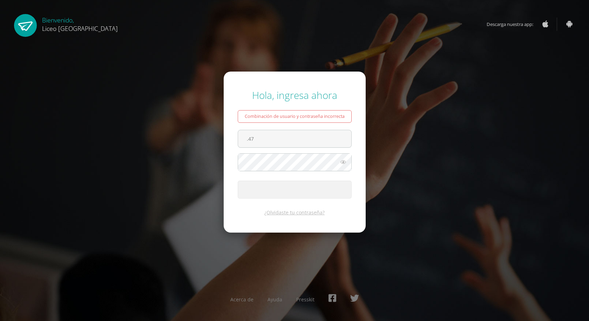
click at [238, 180] on button "Ingresar" at bounding box center [295, 189] width 114 height 18
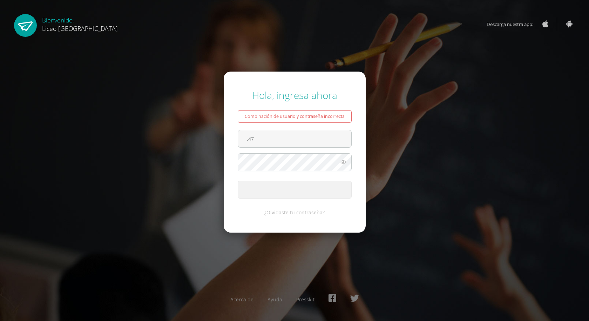
click at [238, 180] on button "Ingresar" at bounding box center [295, 189] width 114 height 18
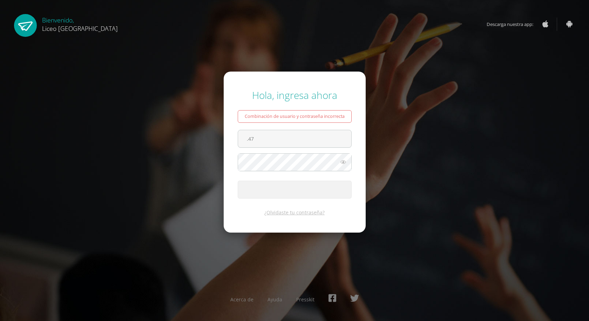
click at [238, 180] on button "Ingresar" at bounding box center [295, 189] width 114 height 18
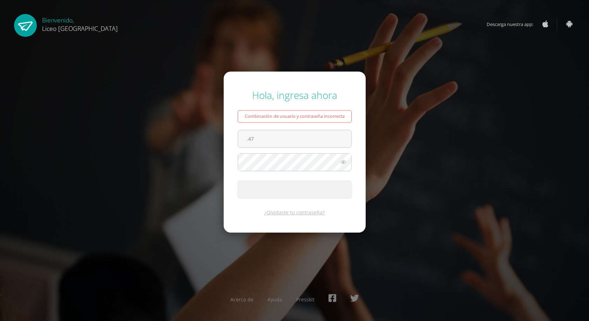
click at [238, 180] on button "Ingresar" at bounding box center [295, 189] width 114 height 18
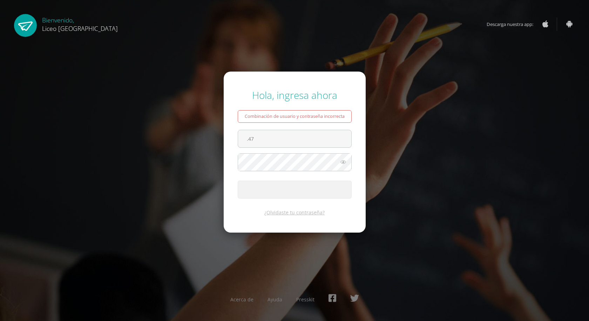
click at [238, 180] on button "Ingresar" at bounding box center [295, 189] width 114 height 18
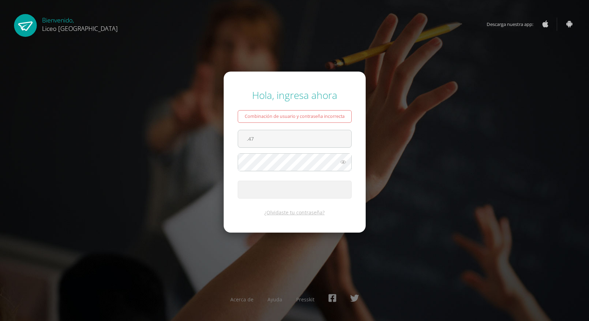
click at [238, 180] on button "Ingresar" at bounding box center [295, 189] width 114 height 18
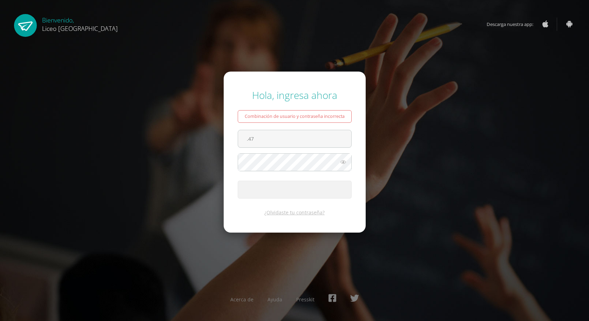
click at [238, 180] on button "Ingresar" at bounding box center [295, 189] width 114 height 18
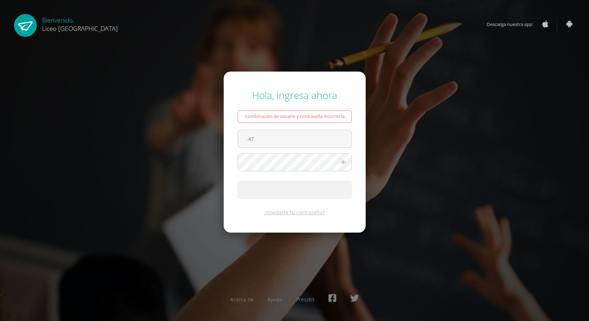
click at [238, 180] on button "Ingresar" at bounding box center [295, 189] width 114 height 18
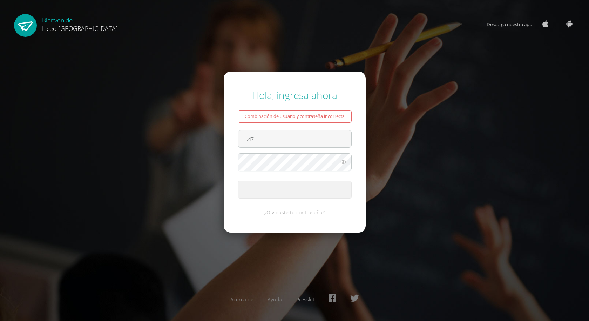
click at [238, 180] on button "Ingresar" at bounding box center [295, 189] width 114 height 18
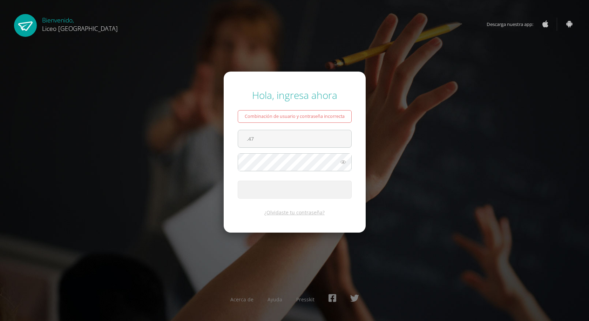
click at [238, 180] on button "Ingresar" at bounding box center [295, 189] width 114 height 18
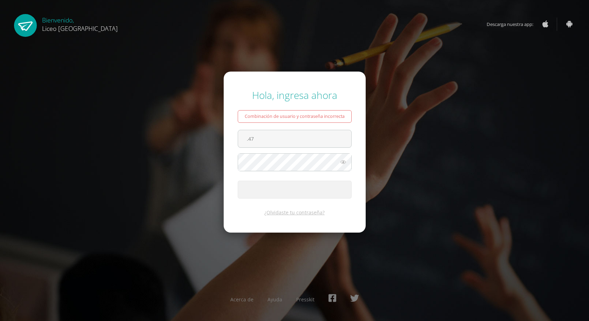
click at [238, 180] on button "Ingresar" at bounding box center [295, 189] width 114 height 18
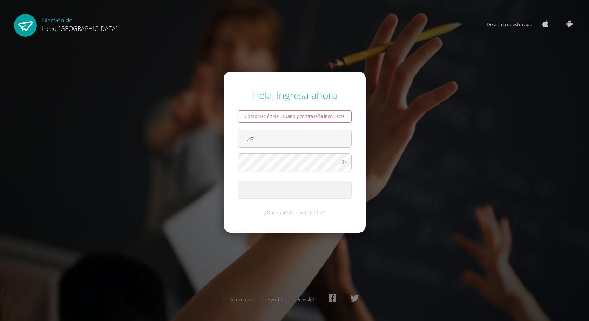
click at [238, 180] on button "Ingresar" at bounding box center [295, 189] width 114 height 18
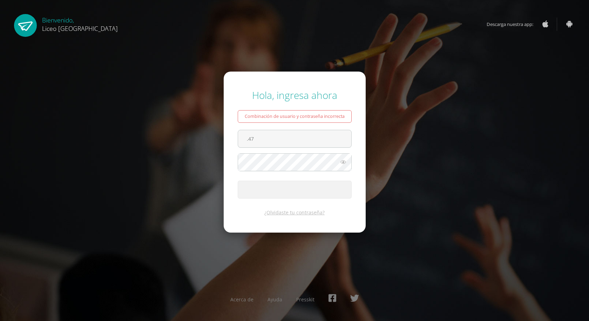
click at [238, 180] on button "Ingresar" at bounding box center [295, 189] width 114 height 18
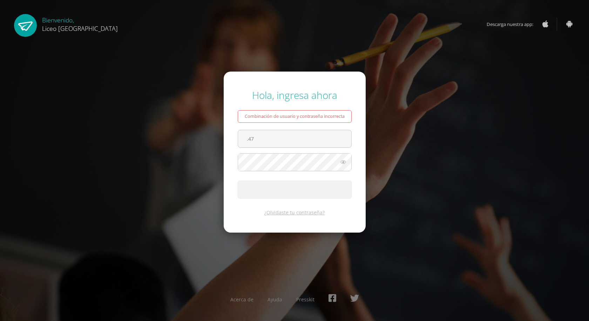
click at [238, 180] on button "Ingresar" at bounding box center [295, 189] width 114 height 18
click
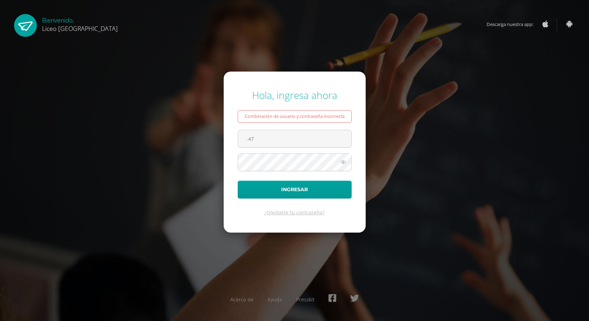
click at [238, 180] on button "Ingresar" at bounding box center [295, 189] width 114 height 18
